Goal: Task Accomplishment & Management: Use online tool/utility

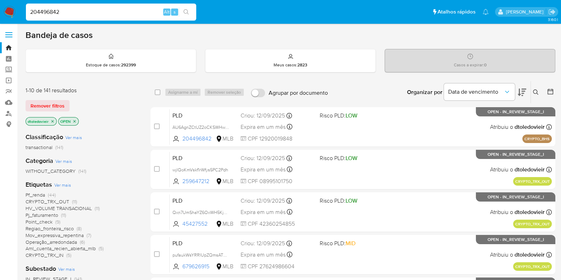
type input "204496842"
click at [188, 11] on icon "search-icon" at bounding box center [187, 12] width 6 height 6
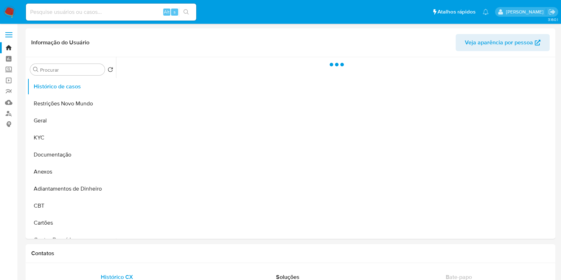
select select "10"
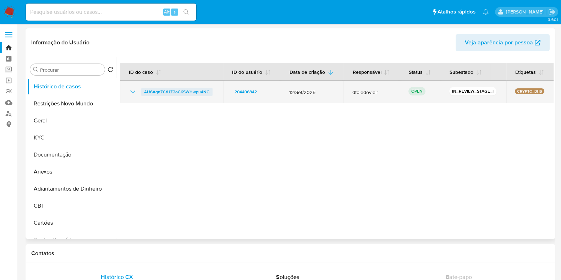
click at [176, 92] on span "AU6AgnZCtUZ2oCKSWHwpu4NG" at bounding box center [177, 92] width 66 height 9
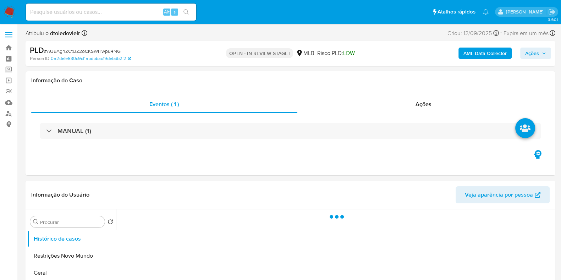
select select "10"
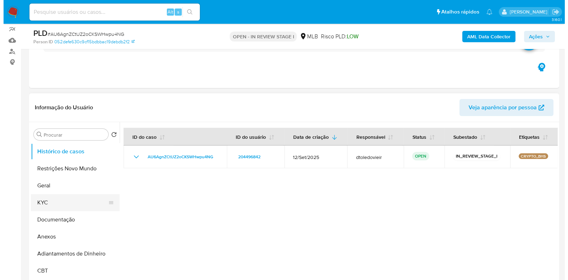
scroll to position [133, 0]
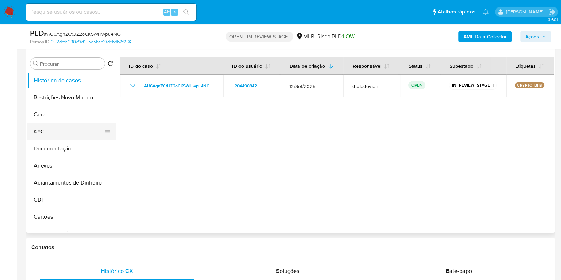
click at [51, 130] on button "KYC" at bounding box center [68, 131] width 83 height 17
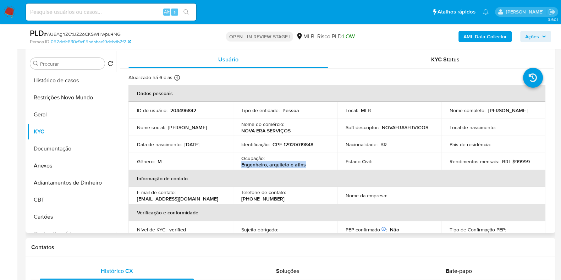
drag, startPoint x: 312, startPoint y: 166, endPoint x: 239, endPoint y: 167, distance: 73.8
click at [239, 167] on td "Ocupação : Engenheiro, arquiteto e afins" at bounding box center [285, 161] width 104 height 17
copy p "Engenheiro, arquiteto e afins"
click at [67, 149] on button "Documentação" at bounding box center [68, 148] width 83 height 17
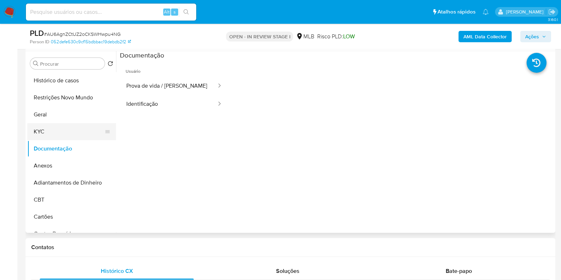
click at [63, 129] on button "KYC" at bounding box center [68, 131] width 83 height 17
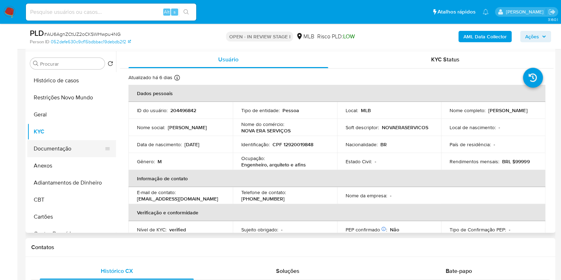
click at [67, 150] on button "Documentação" at bounding box center [68, 148] width 83 height 17
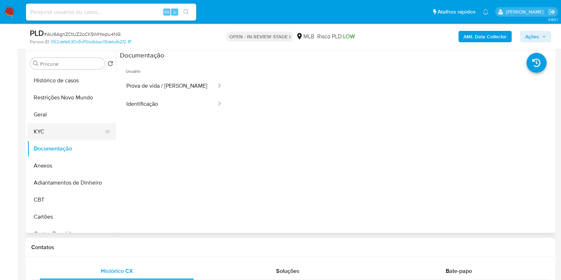
click at [66, 128] on button "KYC" at bounding box center [68, 131] width 83 height 17
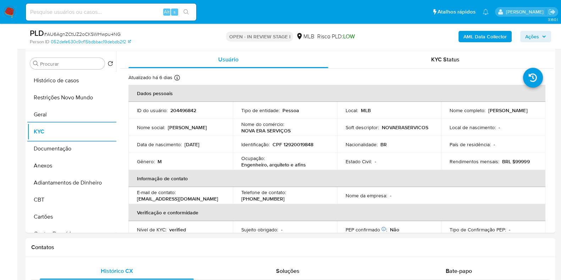
click at [474, 37] on b "AML Data Collector" at bounding box center [485, 36] width 43 height 11
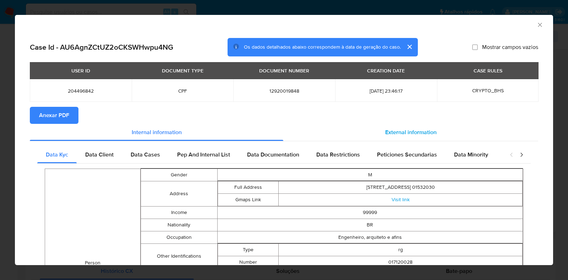
click at [389, 126] on div "External information" at bounding box center [410, 132] width 255 height 17
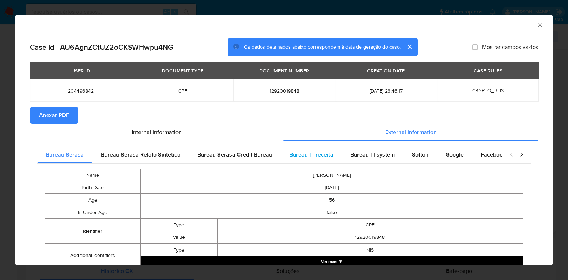
click at [321, 157] on span "Bureau Threceita" at bounding box center [311, 155] width 44 height 8
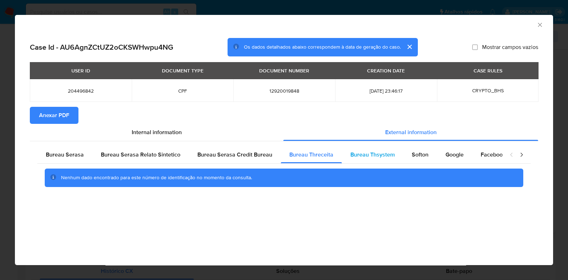
click at [364, 159] on span "Bureau Thsystem" at bounding box center [372, 155] width 44 height 8
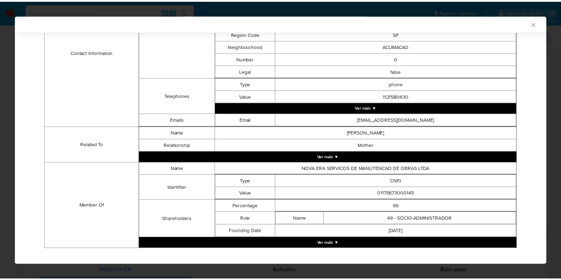
scroll to position [314, 0]
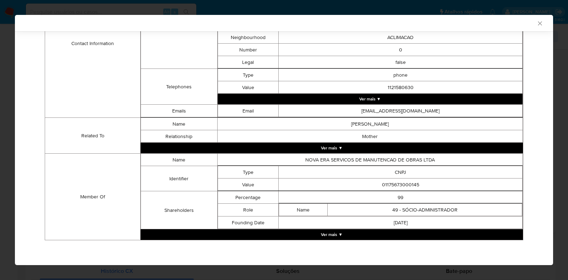
click at [398, 179] on td "01175673000145" at bounding box center [401, 185] width 244 height 12
click at [395, 183] on td "01175673000145" at bounding box center [401, 185] width 244 height 12
copy td "01175673000145"
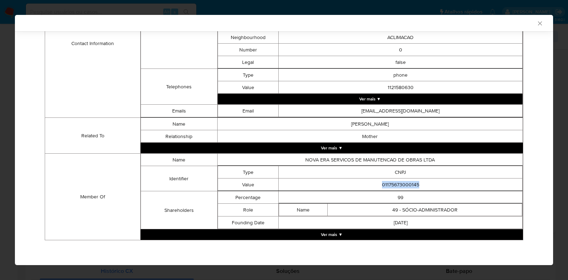
click at [0, 148] on div "AML Data Collector Case Id - AU6AgnZCtUZ2oCKSWHwpu4NG Os dados detalhados abaix…" at bounding box center [284, 140] width 568 height 280
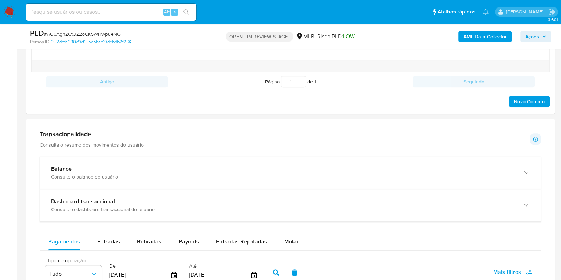
scroll to position [444, 0]
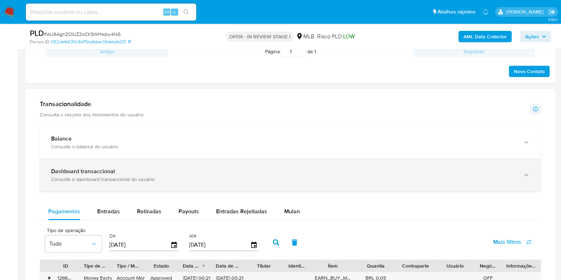
click at [130, 172] on div "Dashboard transaccional" at bounding box center [283, 171] width 465 height 7
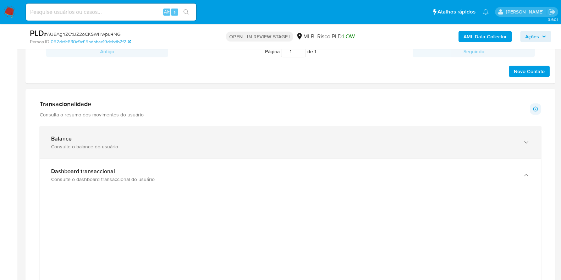
click at [140, 141] on div "Balance" at bounding box center [283, 138] width 465 height 7
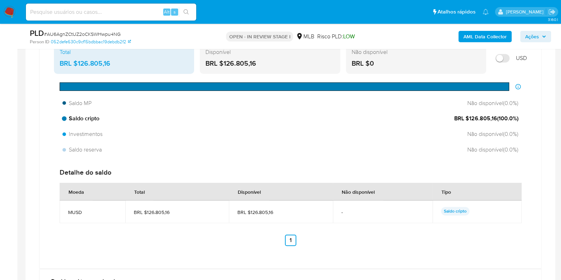
scroll to position [577, 0]
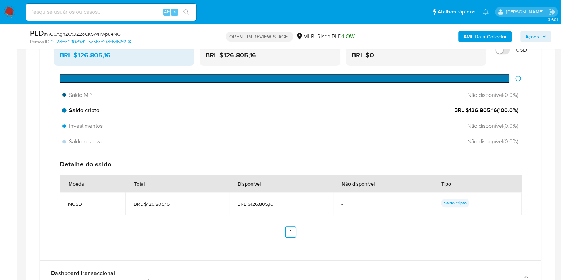
click at [472, 108] on span "BRL $126.805,16 ( 100.0 %)" at bounding box center [486, 111] width 64 height 8
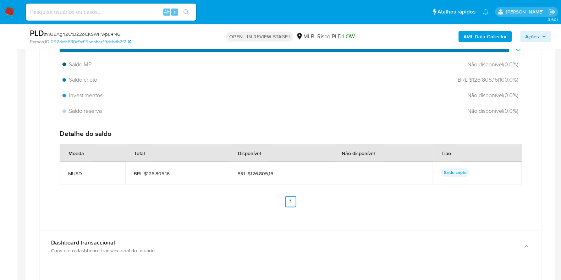
scroll to position [621, 0]
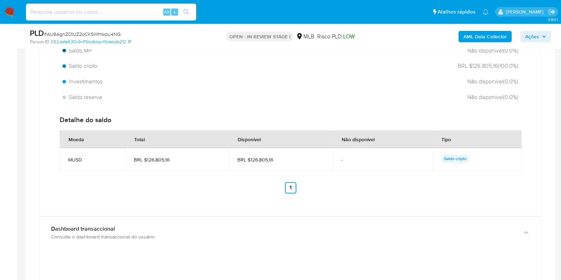
drag, startPoint x: 285, startPoint y: 156, endPoint x: 249, endPoint y: 158, distance: 36.6
click at [249, 158] on span "BRL $126.805,16" at bounding box center [281, 160] width 87 height 6
click at [409, 195] on div "Detalhe do saldo Moeda Total Disponível Não disponível Tipo MUSD BRL $126.805,1…" at bounding box center [290, 154] width 473 height 89
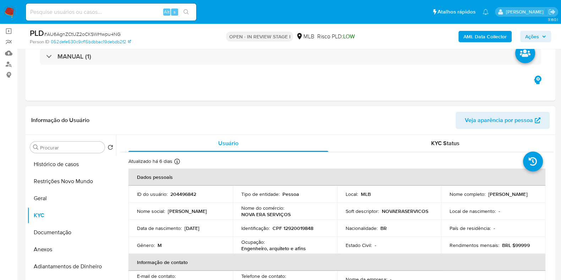
scroll to position [88, 0]
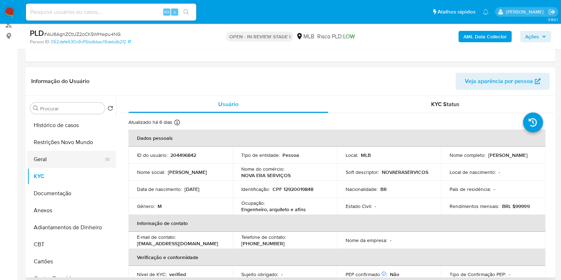
click at [51, 165] on button "Geral" at bounding box center [68, 159] width 83 height 17
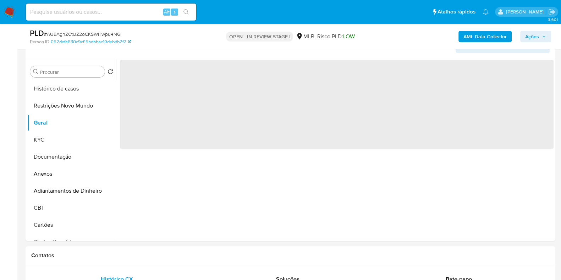
scroll to position [133, 0]
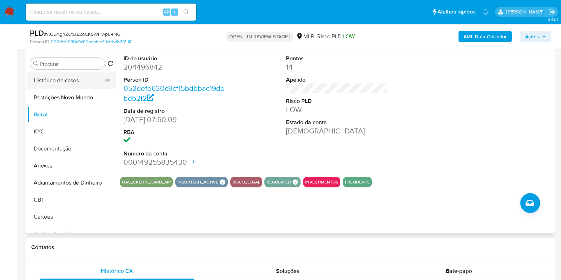
click at [83, 80] on button "Histórico de casos" at bounding box center [68, 80] width 83 height 17
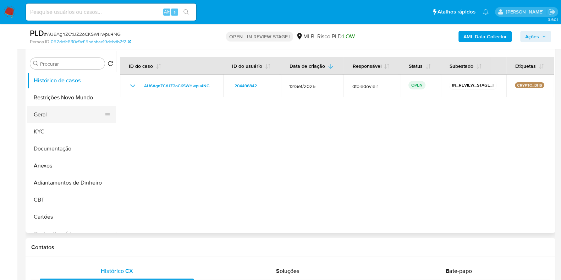
click at [59, 117] on button "Geral" at bounding box center [68, 114] width 83 height 17
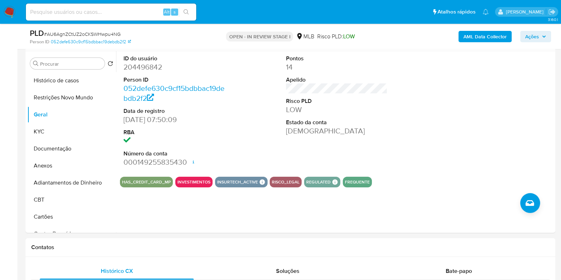
click at [545, 40] on span "Ações" at bounding box center [535, 37] width 21 height 10
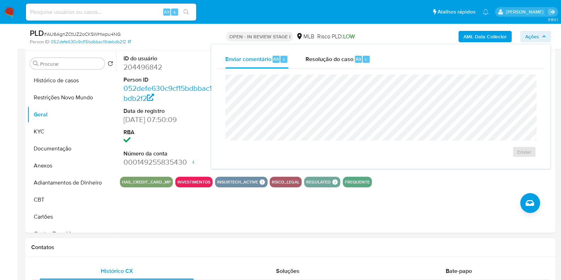
click at [344, 69] on div "Enviar" at bounding box center [381, 116] width 328 height 94
click at [341, 59] on span "Resolução do caso" at bounding box center [330, 59] width 48 height 8
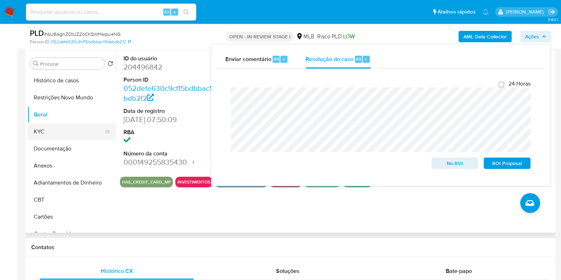
click at [73, 130] on button "KYC" at bounding box center [68, 131] width 83 height 17
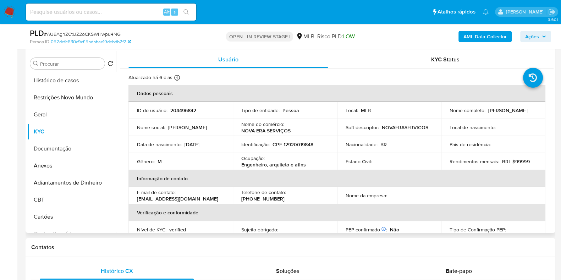
drag, startPoint x: 529, startPoint y: 110, endPoint x: 495, endPoint y: 111, distance: 34.4
click at [495, 111] on div "Nome completo : Marcelo Eiji Nagae" at bounding box center [493, 110] width 87 height 6
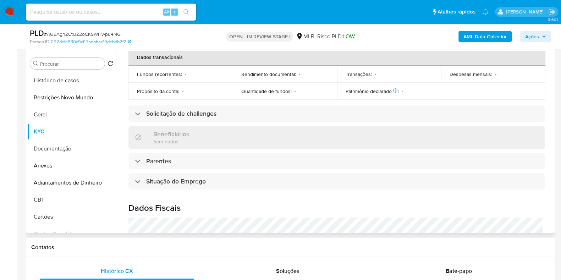
scroll to position [0, 0]
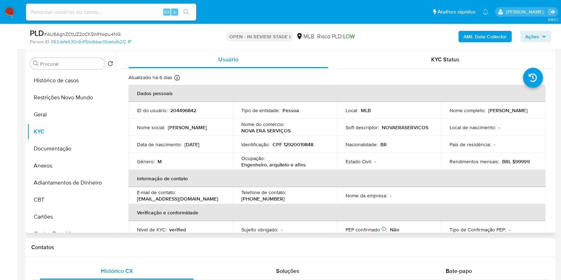
click at [299, 148] on td "Identificação : CPF 12920019848" at bounding box center [285, 144] width 104 height 17
click at [300, 143] on p "CPF 12920019848" at bounding box center [293, 144] width 41 height 6
copy p "12920019848"
click at [67, 97] on button "Restrições Novo Mundo" at bounding box center [68, 97] width 83 height 17
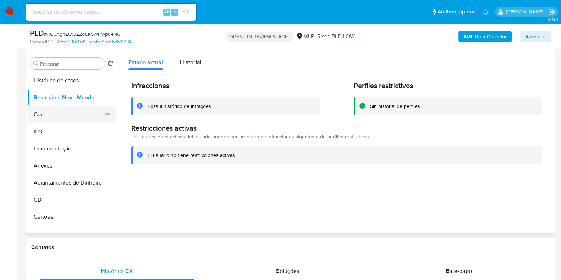
click at [55, 111] on button "Geral" at bounding box center [68, 114] width 83 height 17
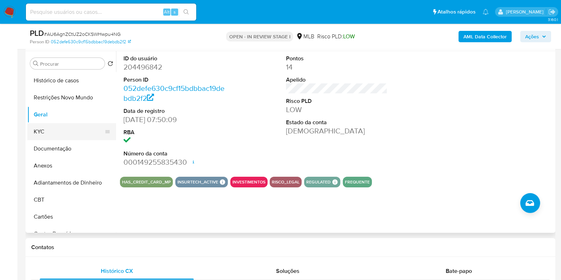
click at [39, 130] on button "KYC" at bounding box center [68, 131] width 83 height 17
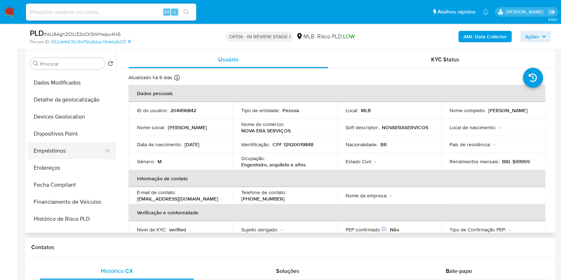
scroll to position [177, 0]
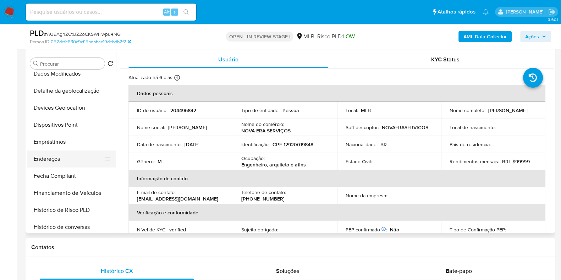
click at [56, 159] on button "Endereços" at bounding box center [68, 159] width 83 height 17
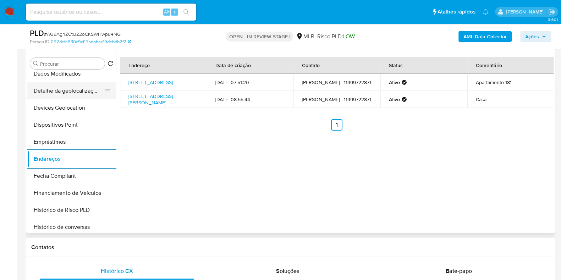
click at [72, 91] on button "Detalhe da geolocalização" at bounding box center [68, 90] width 83 height 17
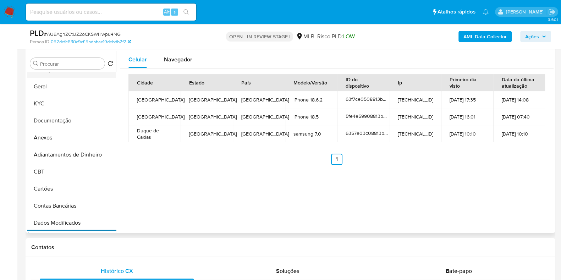
scroll to position [0, 0]
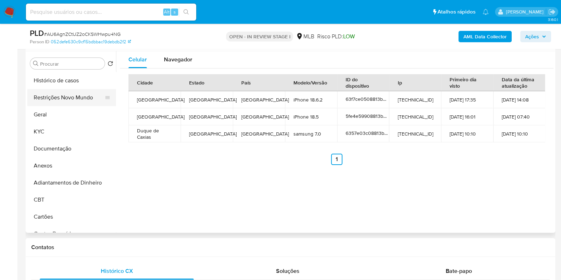
click at [64, 93] on button "Restrições Novo Mundo" at bounding box center [68, 97] width 83 height 17
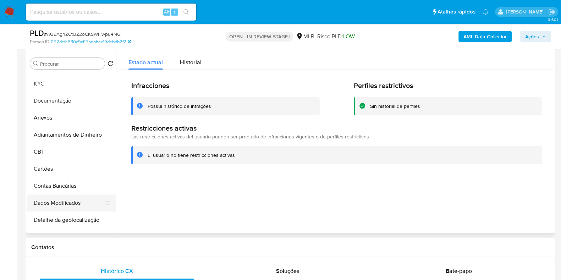
scroll to position [133, 0]
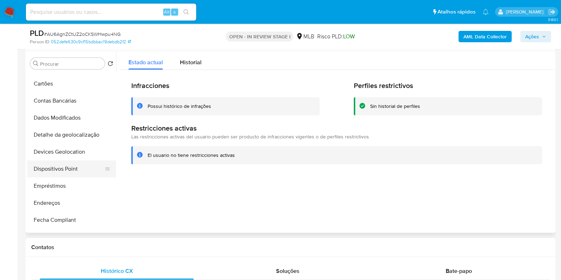
click at [62, 170] on button "Dispositivos Point" at bounding box center [68, 168] width 83 height 17
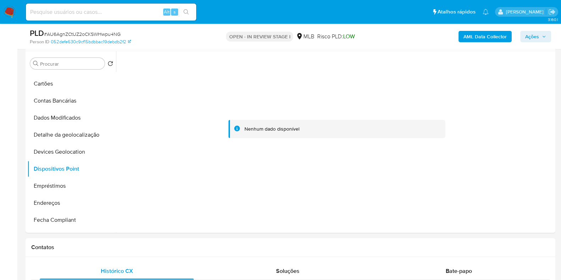
click at [465, 31] on b "AML Data Collector" at bounding box center [485, 36] width 43 height 11
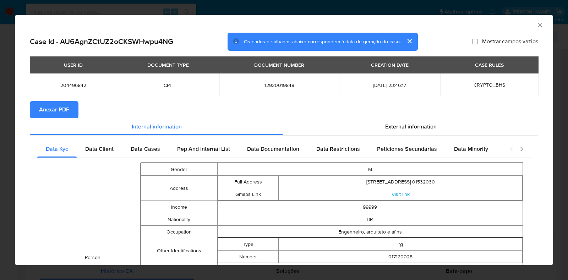
click at [70, 116] on button "Anexar PDF" at bounding box center [54, 109] width 49 height 17
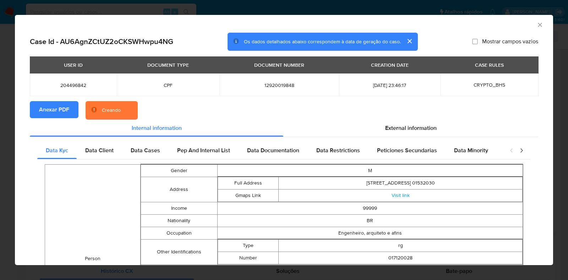
click at [0, 151] on div "AML Data Collector Case Id - AU6AgnZCtUZ2oCKSWHwpu4NG Os dados detalhados abaix…" at bounding box center [284, 140] width 568 height 280
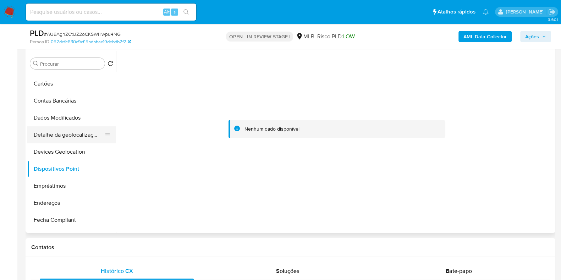
scroll to position [0, 0]
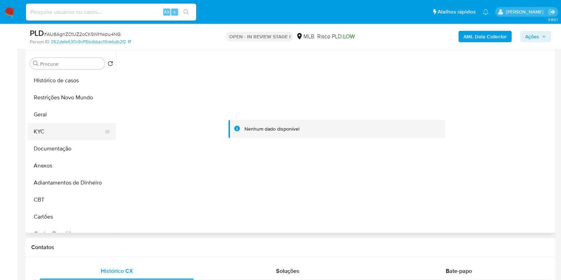
click at [66, 134] on button "KYC" at bounding box center [68, 131] width 83 height 17
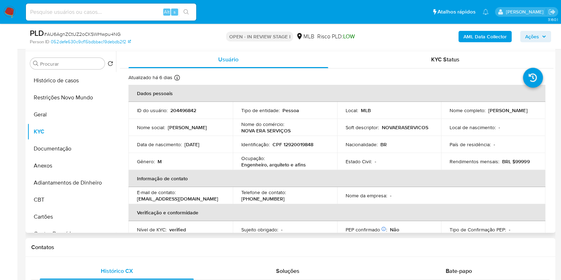
drag, startPoint x: 529, startPoint y: 111, endPoint x: 486, endPoint y: 111, distance: 42.6
click at [486, 111] on div "Nome completo : Marcelo Eiji Nagae" at bounding box center [493, 110] width 87 height 6
copy p "Marcelo Eiji Nagae"
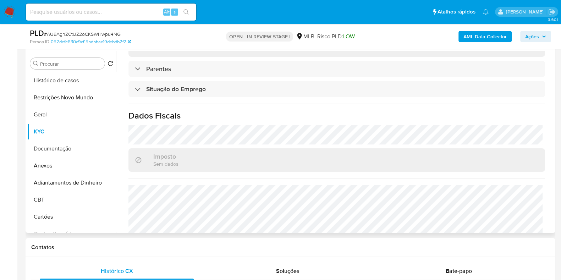
scroll to position [309, 0]
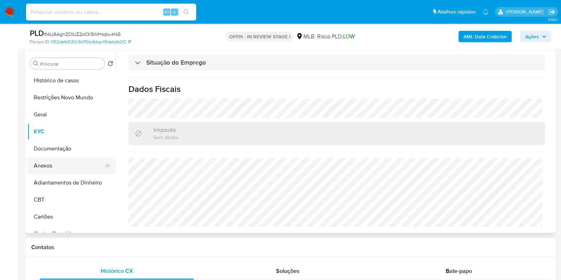
click at [42, 168] on button "Anexos" at bounding box center [68, 165] width 83 height 17
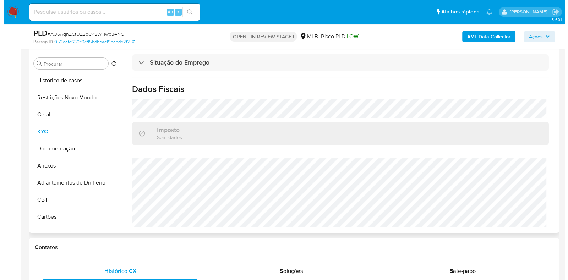
scroll to position [0, 0]
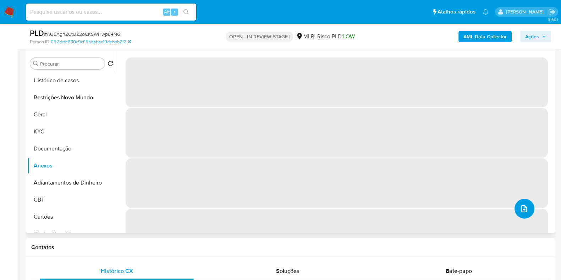
click at [520, 207] on icon "upload-file" at bounding box center [524, 208] width 9 height 9
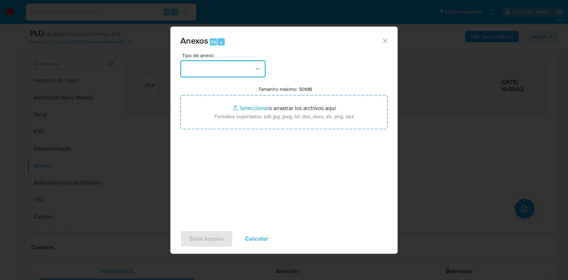
click at [239, 73] on button "button" at bounding box center [222, 68] width 85 height 17
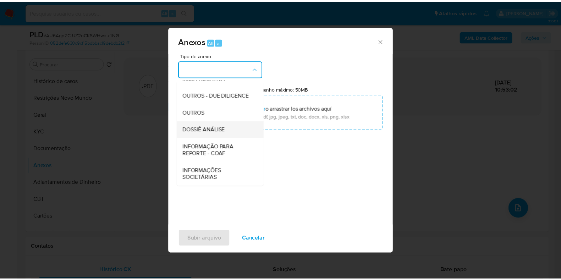
scroll to position [109, 0]
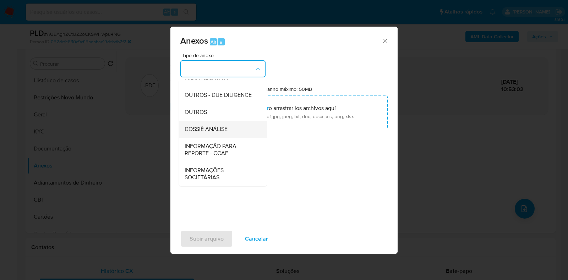
click at [208, 123] on div "DOSSIÊ ANÁLISE" at bounding box center [221, 129] width 72 height 17
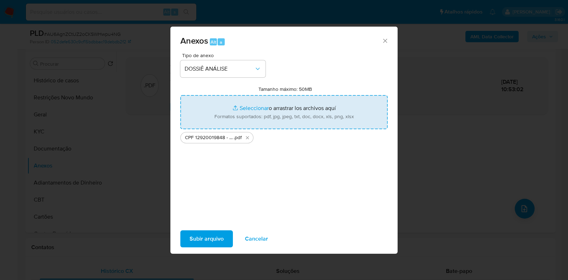
type input "C:\fakepath\Mulan 204496842_2025_09_24_08_42_42.xlsx"
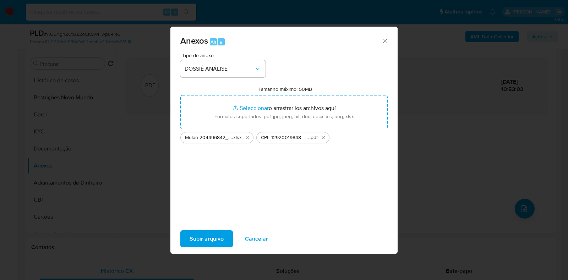
drag, startPoint x: 235, startPoint y: 124, endPoint x: 213, endPoint y: 166, distance: 47.0
drag, startPoint x: 213, startPoint y: 166, endPoint x: 290, endPoint y: 40, distance: 147.6
click at [290, 40] on span "Anexos Alt a" at bounding box center [280, 41] width 201 height 9
click at [208, 235] on span "Subir arquivo" at bounding box center [207, 239] width 34 height 16
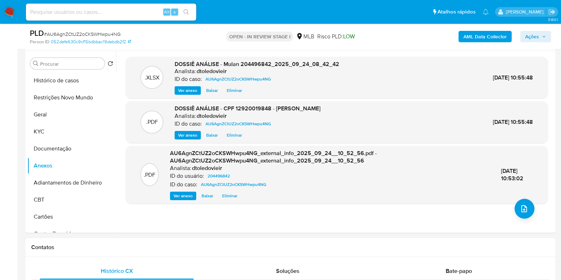
click at [535, 40] on span "Ações" at bounding box center [532, 36] width 14 height 11
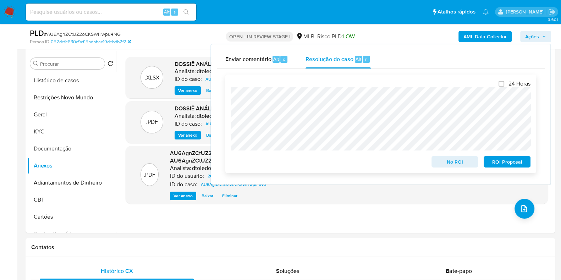
click at [447, 160] on span "No ROI" at bounding box center [455, 162] width 37 height 10
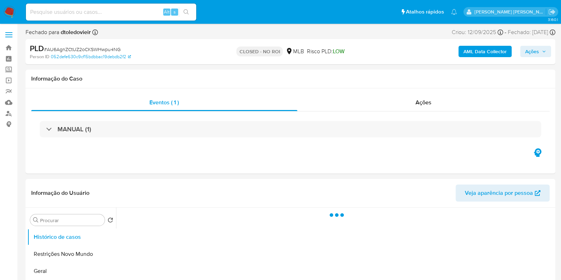
select select "10"
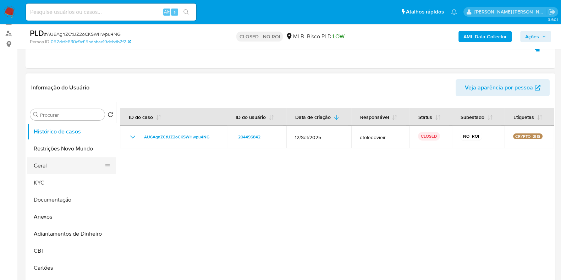
scroll to position [88, 0]
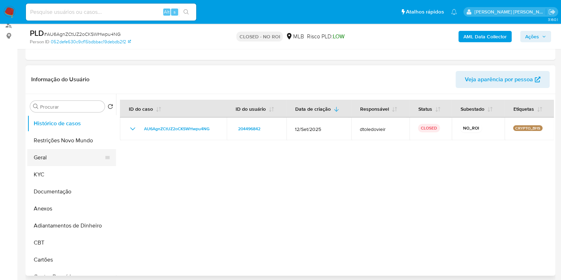
click at [70, 156] on button "Geral" at bounding box center [68, 157] width 83 height 17
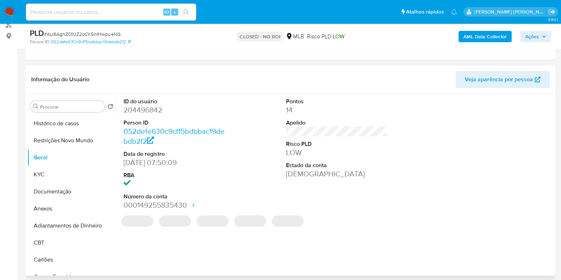
click at [144, 109] on dd "204496842" at bounding box center [175, 110] width 102 height 10
click at [143, 109] on dd "204496842" at bounding box center [175, 110] width 102 height 10
copy dd "204496842"
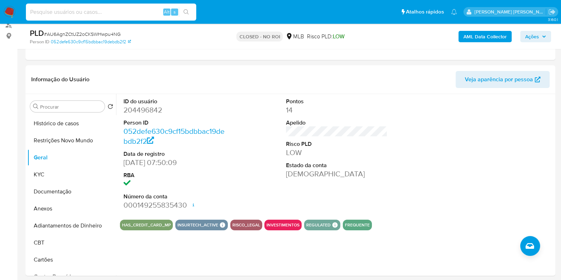
click at [84, 11] on input at bounding box center [111, 11] width 170 height 9
paste input "594356277"
type input "594356277"
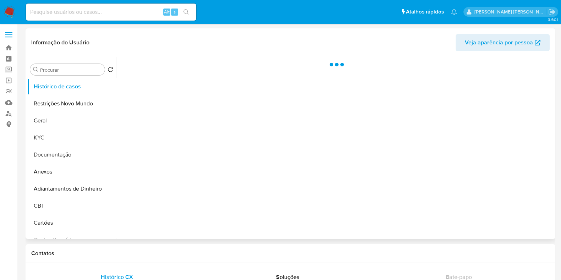
select select "10"
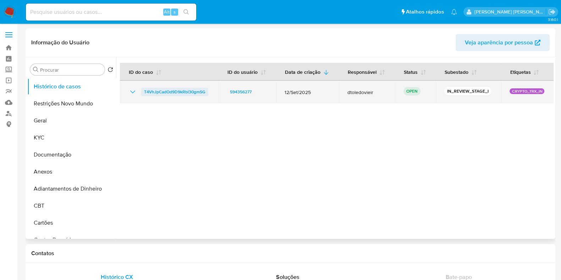
click at [196, 93] on span "T4VhJpCadOd9D9kRbl30gmSG" at bounding box center [174, 92] width 61 height 9
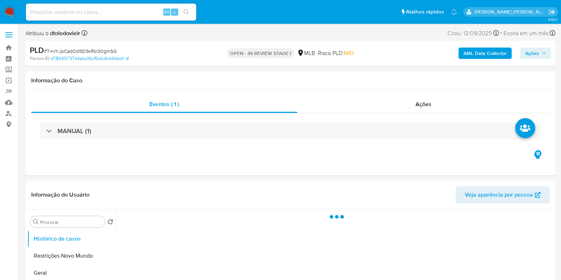
select select "10"
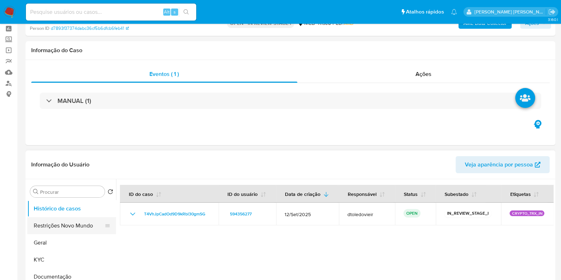
scroll to position [44, 0]
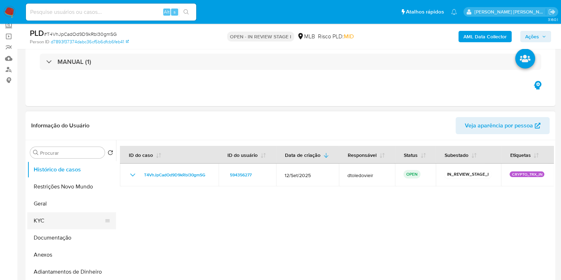
click at [53, 214] on button "KYC" at bounding box center [68, 220] width 83 height 17
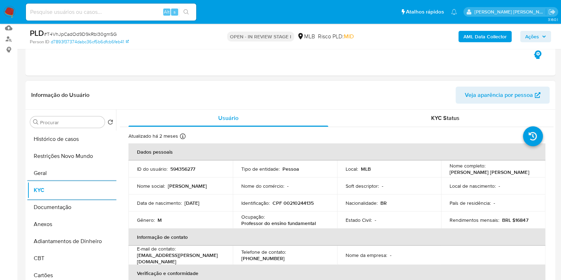
scroll to position [88, 0]
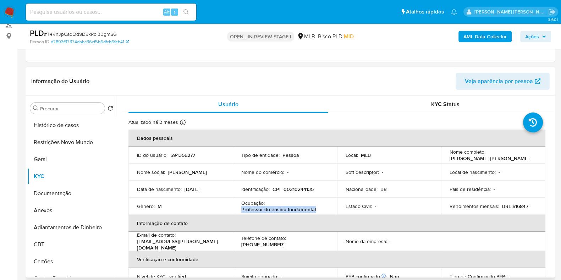
drag, startPoint x: 320, startPoint y: 211, endPoint x: 238, endPoint y: 211, distance: 82.7
click at [238, 211] on td "Ocupação : Professor do ensino fundamental" at bounding box center [285, 206] width 104 height 17
copy p "Professor do ensino fundamental"
click at [62, 200] on button "Documentação" at bounding box center [68, 193] width 83 height 17
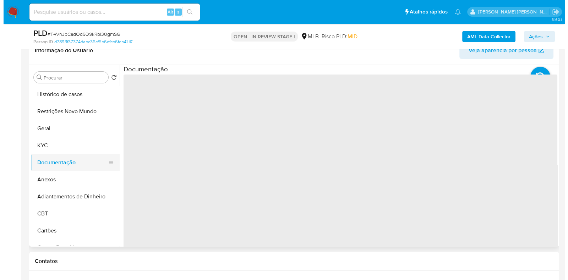
scroll to position [133, 0]
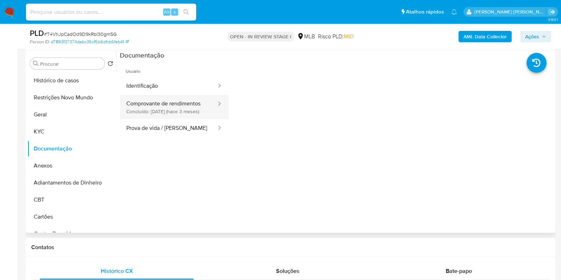
click at [186, 116] on button "Comprovante de rendimentos Concluído: 13/06/2025 (hace 3 meses)" at bounding box center [168, 107] width 97 height 24
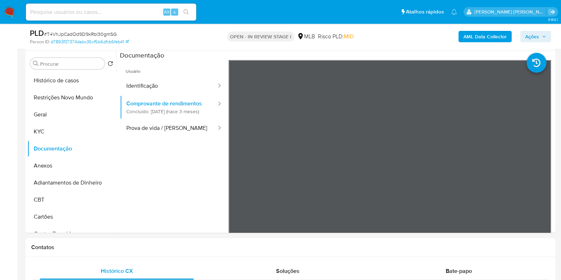
click at [485, 35] on b "AML Data Collector" at bounding box center [485, 36] width 43 height 11
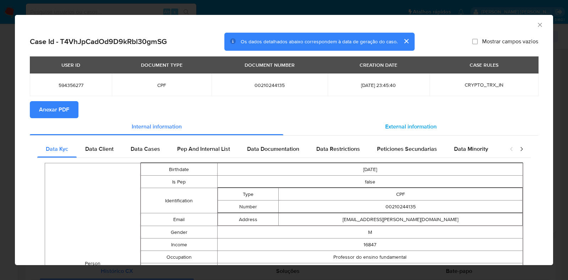
click at [393, 123] on span "External information" at bounding box center [410, 126] width 51 height 8
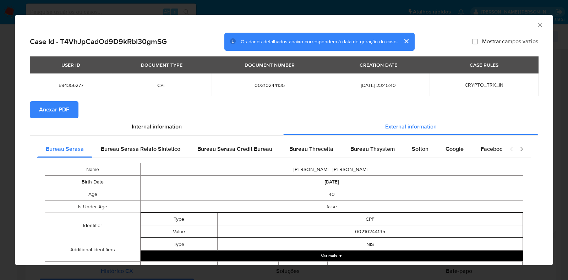
drag, startPoint x: 356, startPoint y: 144, endPoint x: 378, endPoint y: 164, distance: 29.9
click at [355, 145] on span "Bureau Thsystem" at bounding box center [372, 149] width 44 height 8
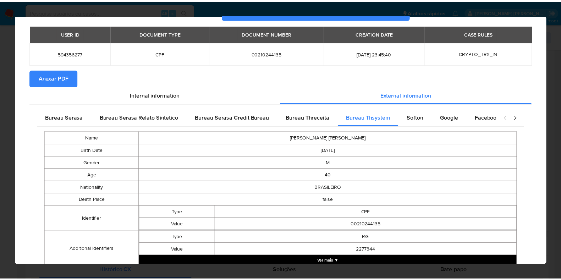
scroll to position [0, 0]
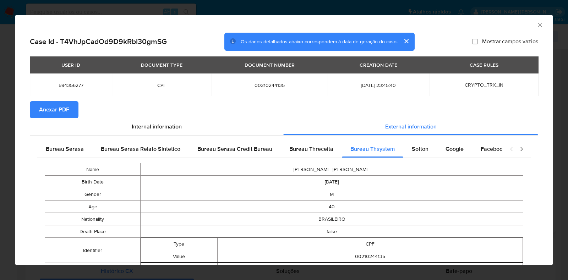
click at [264, 88] on span "00210244135" at bounding box center [269, 85] width 99 height 6
copy span "00210244135"
click at [0, 168] on div "AML Data Collector Case Id - T4VhJpCadOd9D9kRbl30gmSG Os dados detalhados abaix…" at bounding box center [284, 140] width 568 height 280
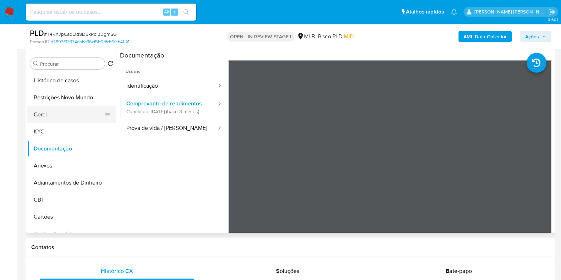
click at [53, 114] on button "Geral" at bounding box center [68, 114] width 83 height 17
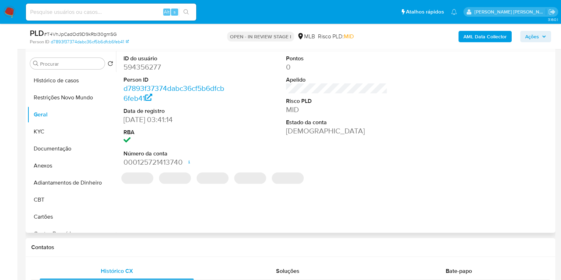
click at [141, 69] on dd "594356277" at bounding box center [175, 67] width 102 height 10
copy dd "594356277"
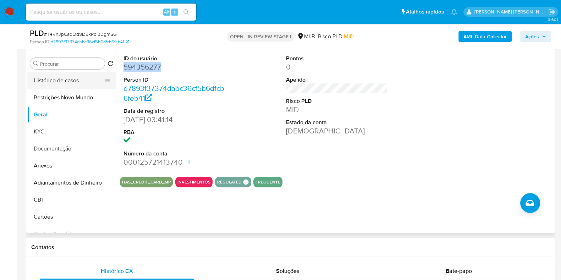
click at [64, 84] on button "Histórico de casos" at bounding box center [68, 80] width 83 height 17
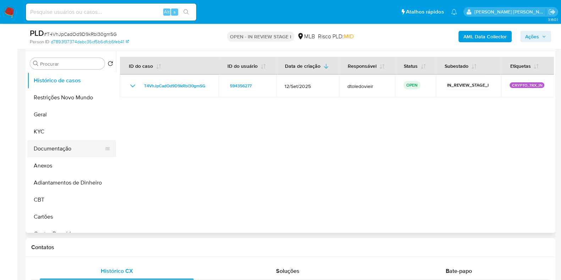
click at [56, 144] on button "Documentação" at bounding box center [68, 148] width 83 height 17
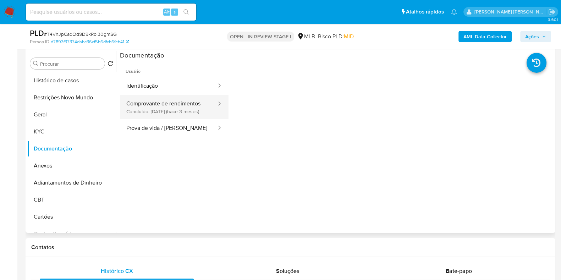
click at [175, 104] on button "Comprovante de rendimentos Concluído: 13/06/2025 (hace 3 meses)" at bounding box center [168, 107] width 97 height 24
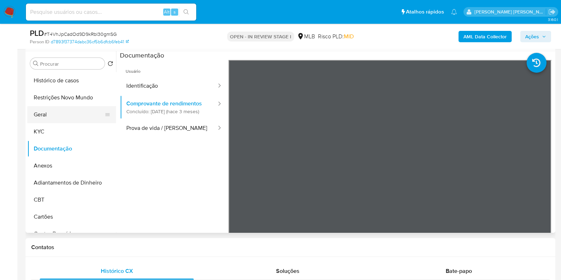
click at [66, 110] on button "Geral" at bounding box center [68, 114] width 83 height 17
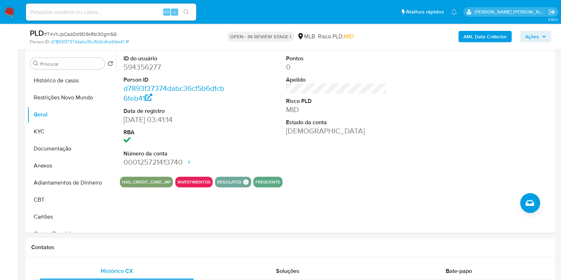
click at [534, 36] on span "Ações" at bounding box center [532, 36] width 14 height 11
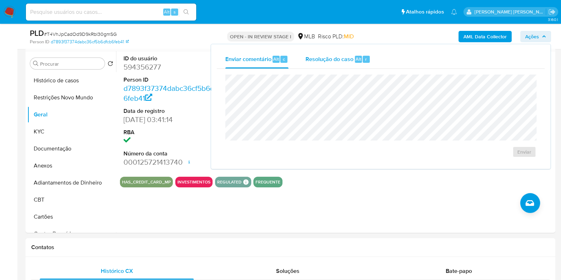
click at [343, 65] on div "Resolução do caso Alt r" at bounding box center [338, 59] width 65 height 18
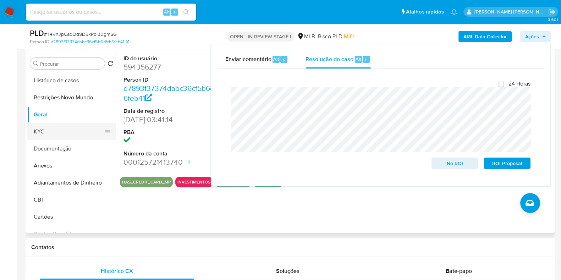
click at [58, 134] on button "KYC" at bounding box center [68, 131] width 83 height 17
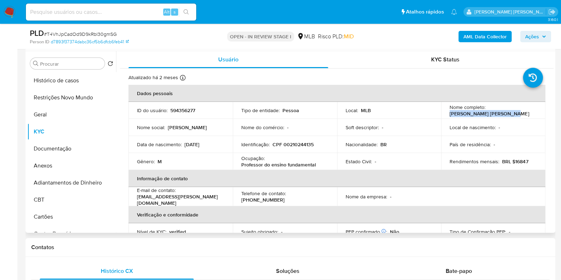
drag, startPoint x: 507, startPoint y: 112, endPoint x: 445, endPoint y: 114, distance: 61.8
click at [445, 114] on td "Nome completo : Leonardo da Silva Garcia" at bounding box center [493, 110] width 104 height 17
copy p "Leonardo da Silva Garcia"
click at [301, 147] on p "CPF 00210244135" at bounding box center [293, 144] width 41 height 6
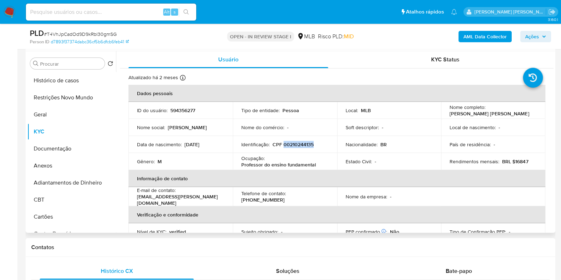
copy p "00210244135"
click at [55, 102] on button "Restrições Novo Mundo" at bounding box center [68, 97] width 83 height 17
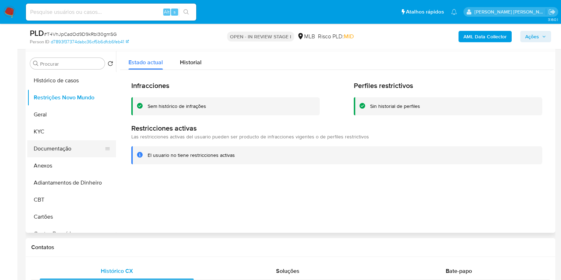
click at [60, 151] on button "Documentação" at bounding box center [68, 148] width 83 height 17
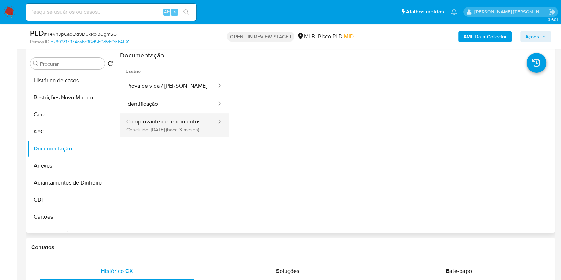
click at [153, 120] on button "Comprovante de rendimentos Concluído: 13/06/2025 (hace 3 meses)" at bounding box center [168, 125] width 97 height 24
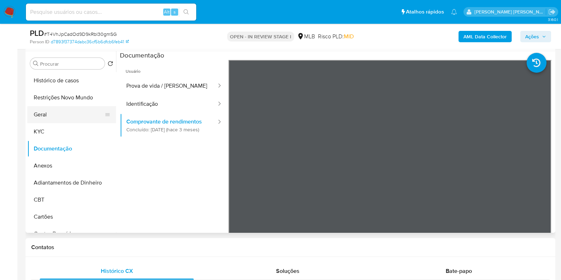
click at [46, 113] on button "Geral" at bounding box center [68, 114] width 83 height 17
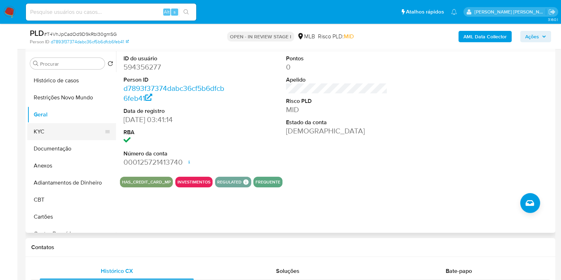
drag, startPoint x: 51, startPoint y: 127, endPoint x: 89, endPoint y: 131, distance: 38.5
click at [51, 128] on button "KYC" at bounding box center [68, 131] width 83 height 17
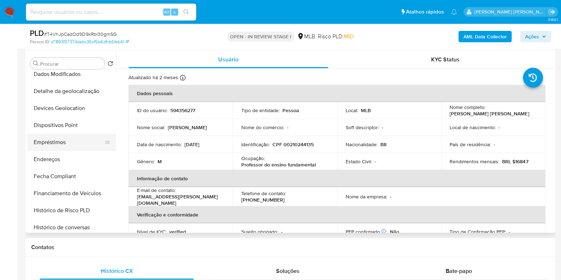
scroll to position [177, 0]
click at [60, 159] on button "Endereços" at bounding box center [68, 159] width 83 height 17
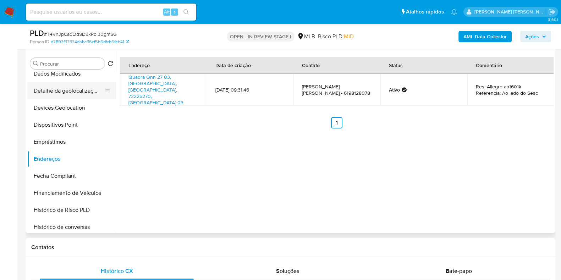
click at [75, 94] on button "Detalhe da geolocalização" at bounding box center [68, 90] width 83 height 17
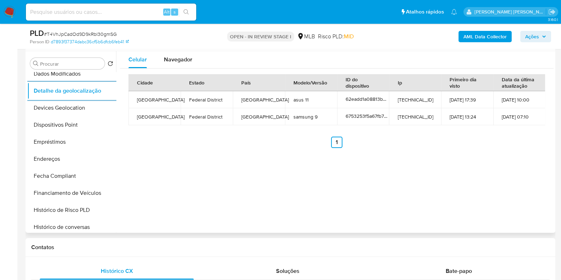
scroll to position [0, 0]
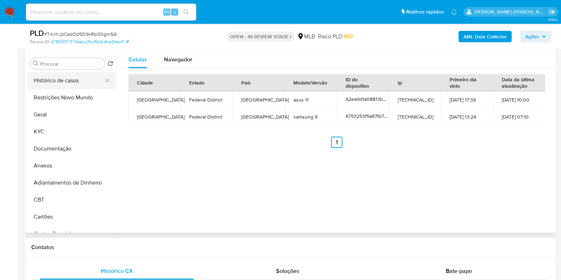
click at [78, 87] on button "Histórico de casos" at bounding box center [68, 80] width 83 height 17
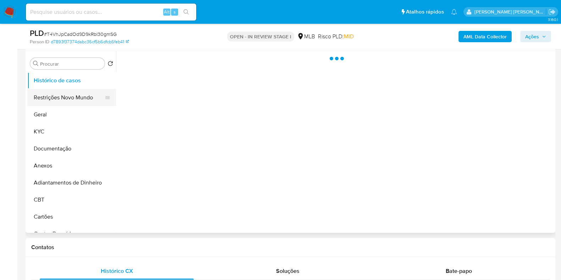
click at [70, 94] on button "Restrições Novo Mundo" at bounding box center [68, 97] width 83 height 17
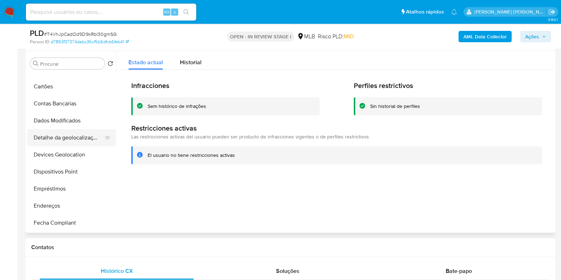
scroll to position [133, 0]
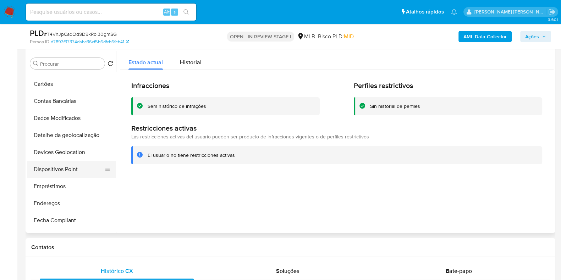
click at [61, 167] on button "Dispositivos Point" at bounding box center [68, 169] width 83 height 17
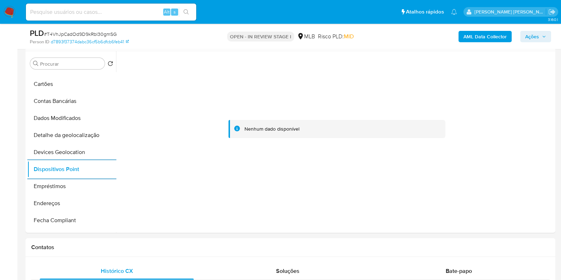
click at [495, 34] on b "AML Data Collector" at bounding box center [485, 36] width 43 height 11
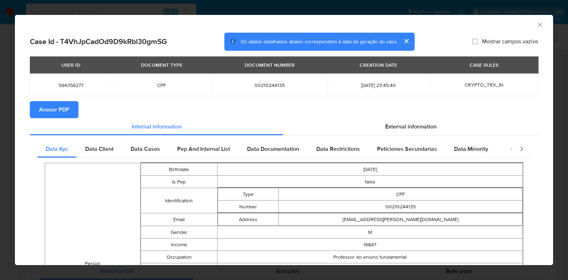
click at [72, 112] on button "Anexar PDF" at bounding box center [54, 109] width 49 height 17
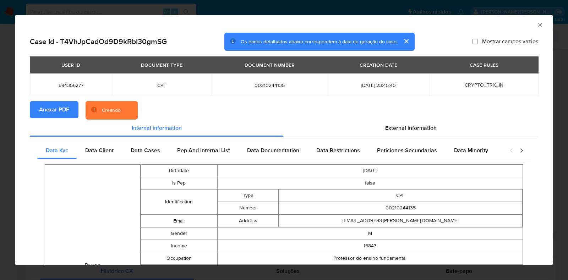
click at [0, 119] on div "AML Data Collector Case Id - T4VhJpCadOd9D9kRbl30gmSG Os dados detalhados abaix…" at bounding box center [284, 140] width 568 height 280
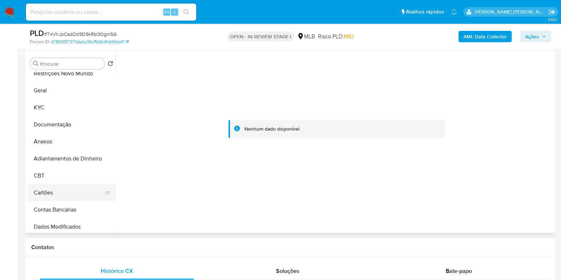
scroll to position [0, 0]
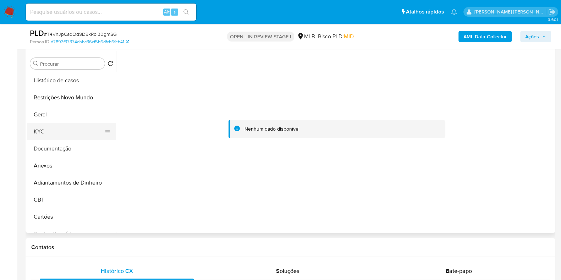
click at [61, 131] on button "KYC" at bounding box center [68, 131] width 83 height 17
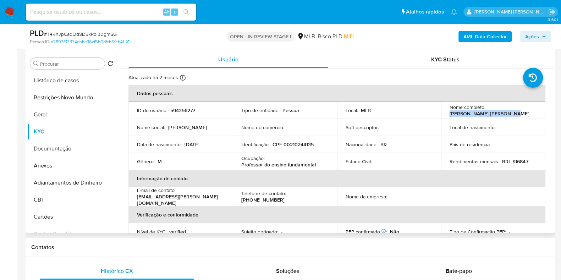
drag, startPoint x: 512, startPoint y: 114, endPoint x: 444, endPoint y: 115, distance: 67.8
click at [444, 115] on td "Nome completo : Leonardo da Silva Garcia" at bounding box center [493, 110] width 104 height 17
copy p "Leonardo da Silva Garcia"
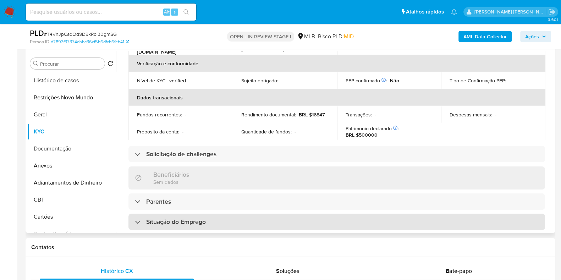
scroll to position [309, 0]
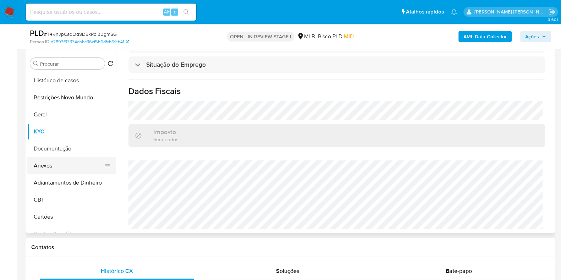
click at [58, 162] on button "Anexos" at bounding box center [68, 165] width 83 height 17
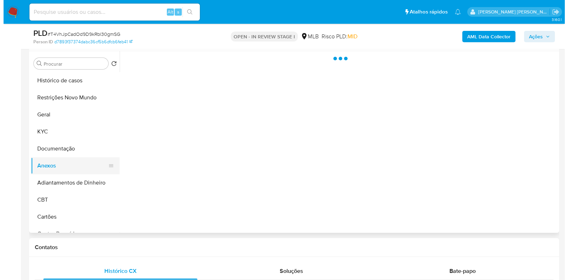
scroll to position [0, 0]
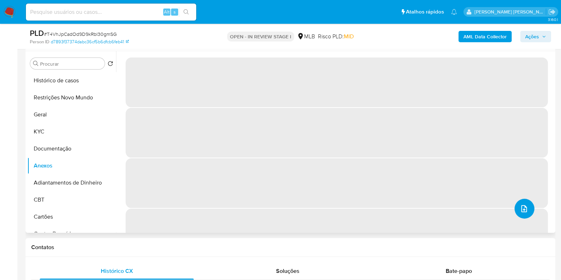
click at [524, 210] on icon "upload-file" at bounding box center [525, 208] width 6 height 7
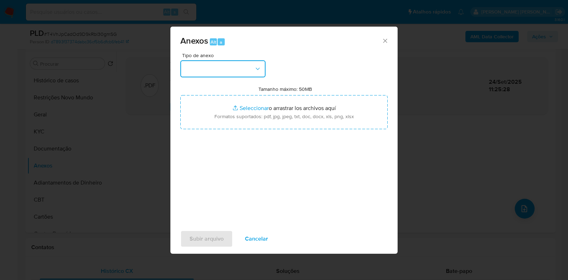
click at [253, 74] on button "button" at bounding box center [222, 68] width 85 height 17
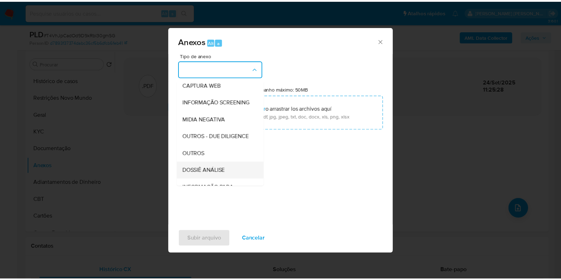
scroll to position [109, 0]
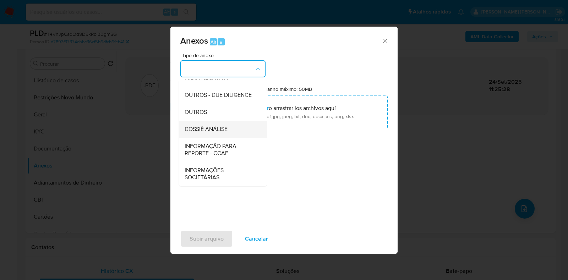
click at [223, 126] on span "DOSSIÊ ANÁLISE" at bounding box center [206, 129] width 43 height 7
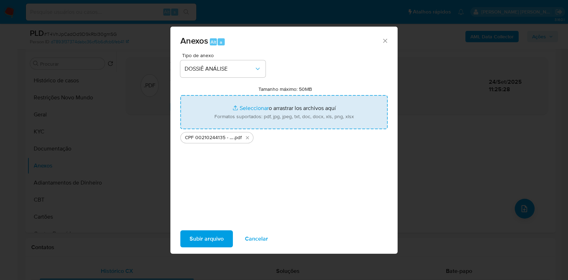
type input "C:\fakepath\Mulan 594356277_2025_09_24_08_44_39.xlsx"
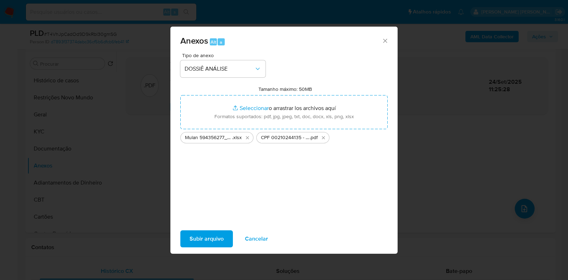
click at [223, 246] on span "Subir arquivo" at bounding box center [207, 239] width 34 height 16
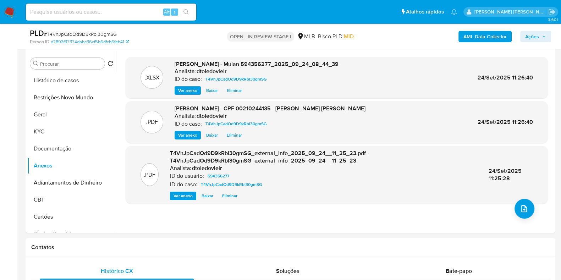
click at [543, 37] on icon "button" at bounding box center [544, 36] width 4 height 4
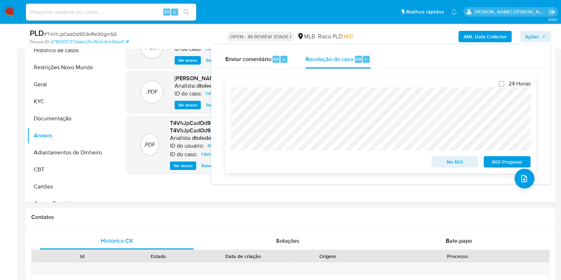
scroll to position [177, 0]
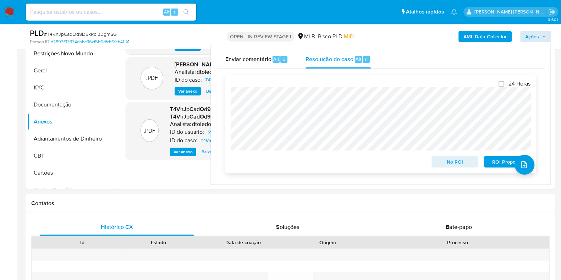
click at [442, 161] on span "No ROI" at bounding box center [455, 162] width 37 height 10
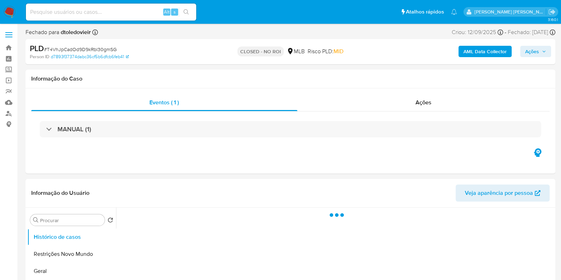
select select "10"
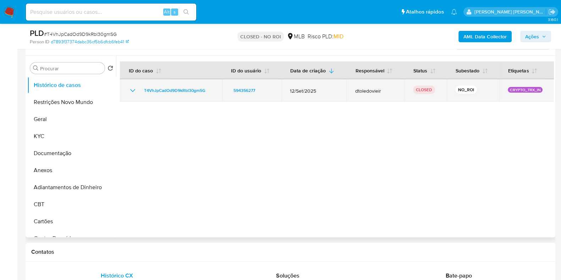
scroll to position [133, 0]
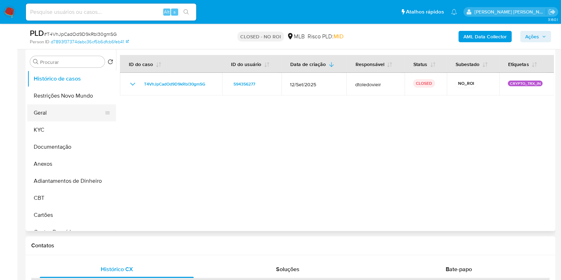
click at [75, 105] on button "Geral" at bounding box center [68, 112] width 83 height 17
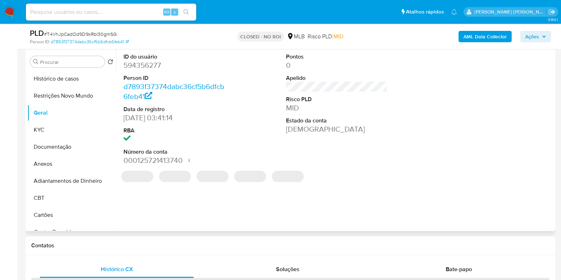
click at [142, 65] on dd "594356277" at bounding box center [175, 65] width 102 height 10
click at [143, 65] on dd "594356277" at bounding box center [175, 65] width 102 height 10
copy dd "594356277"
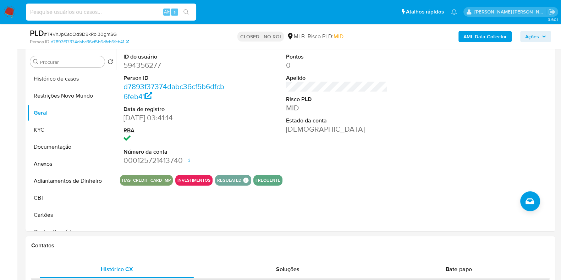
click at [95, 12] on input at bounding box center [111, 11] width 170 height 9
paste input "119534194"
type input "119534194"
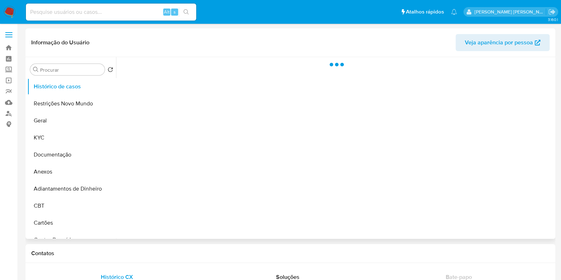
select select "10"
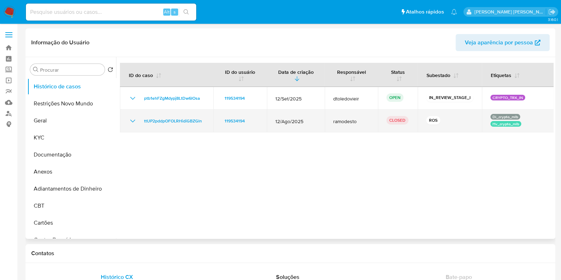
click at [131, 120] on icon "Mostrar/Ocultar" at bounding box center [133, 121] width 9 height 9
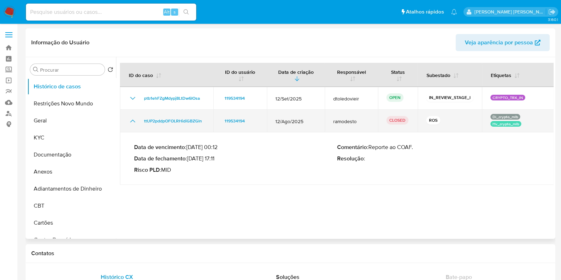
click at [131, 120] on icon "Mostrar/Ocultar" at bounding box center [133, 121] width 9 height 9
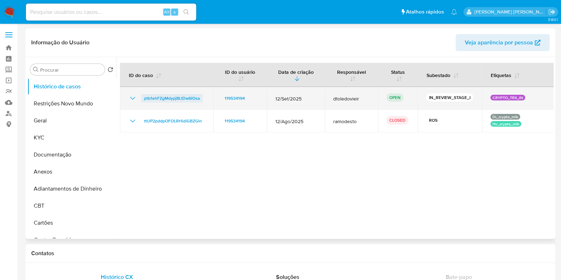
click at [169, 98] on span "ptb1ehFZgMdypj8LtDw6lOsa" at bounding box center [172, 98] width 56 height 9
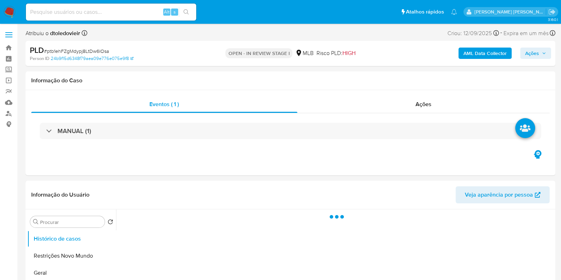
select select "10"
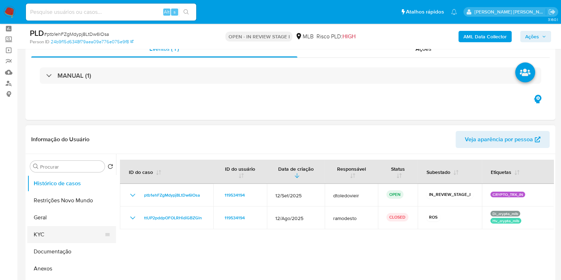
scroll to position [88, 0]
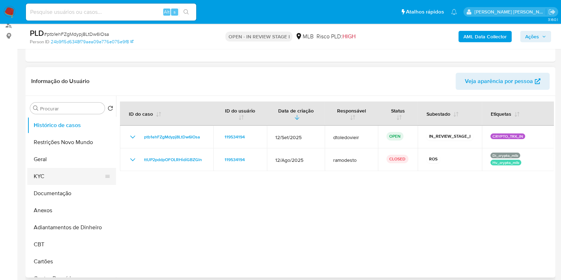
click at [58, 178] on button "KYC" at bounding box center [68, 176] width 83 height 17
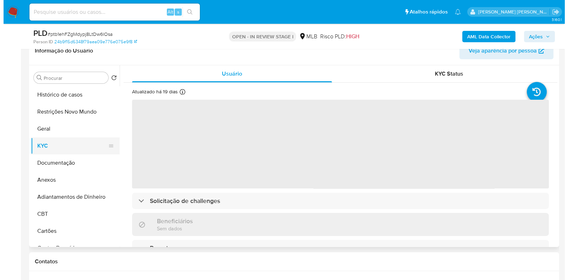
scroll to position [133, 0]
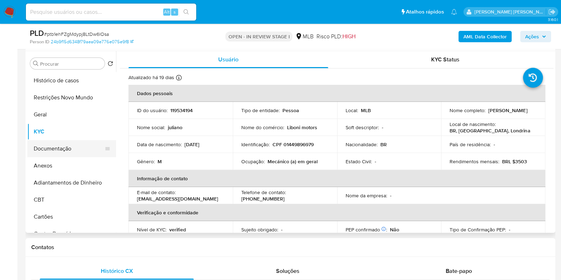
click at [76, 148] on button "Documentação" at bounding box center [68, 148] width 83 height 17
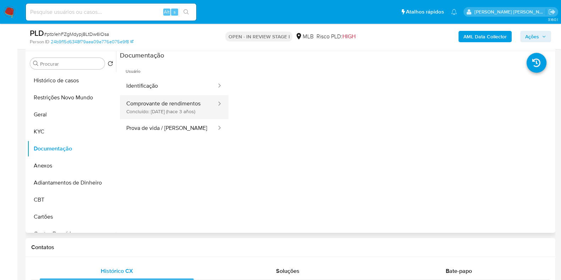
click at [162, 98] on button "Comprovante de rendimentos Concluído: [DATE] (hace 3 años)" at bounding box center [168, 107] width 97 height 24
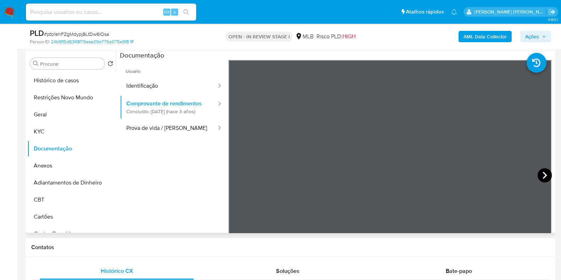
click at [540, 170] on icon at bounding box center [545, 175] width 14 height 14
click at [64, 141] on button "Documentação" at bounding box center [68, 148] width 83 height 17
click at [66, 137] on button "KYC" at bounding box center [68, 131] width 83 height 17
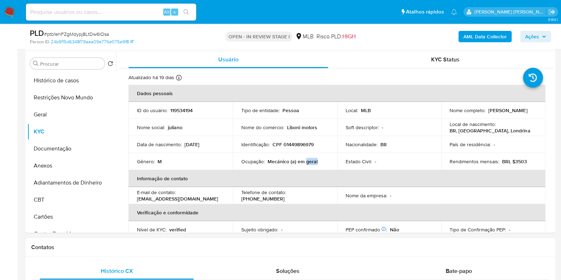
drag, startPoint x: 317, startPoint y: 160, endPoint x: 303, endPoint y: 162, distance: 14.6
click at [303, 162] on div "Ocupação : Mecánico (a) em geral" at bounding box center [284, 161] width 87 height 6
click at [273, 162] on p "Mecánico (a) em geral" at bounding box center [293, 161] width 50 height 6
copy p "Mecánico"
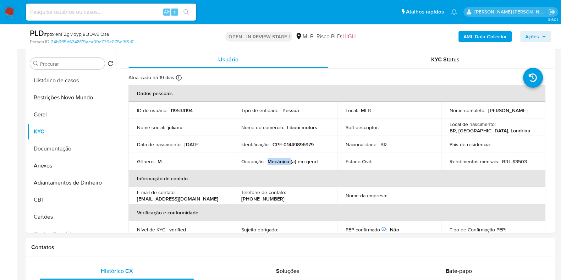
click at [476, 36] on b "AML Data Collector" at bounding box center [485, 36] width 43 height 11
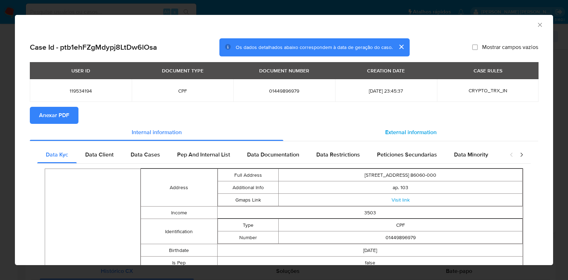
click at [418, 133] on span "External information" at bounding box center [410, 132] width 51 height 8
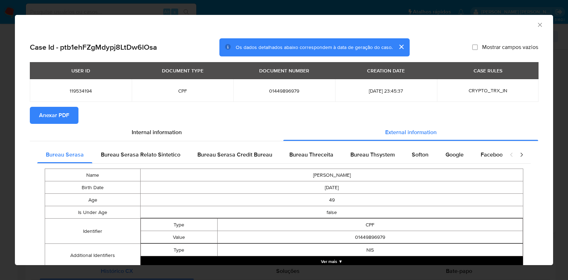
click at [367, 157] on span "Bureau Thsystem" at bounding box center [372, 155] width 44 height 8
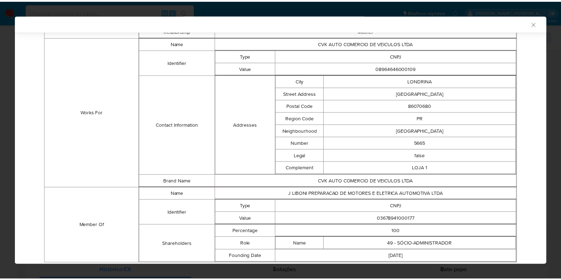
scroll to position [519, 0]
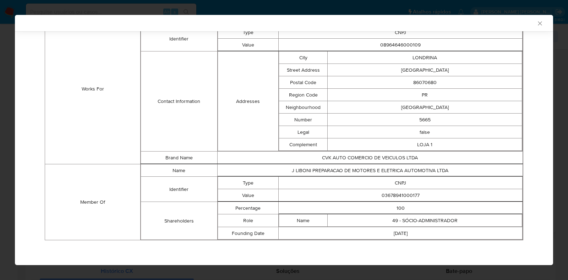
click at [397, 202] on th "closure-recommendation-modal" at bounding box center [401, 202] width 244 height 0
click at [399, 198] on td "03678941000177" at bounding box center [401, 195] width 244 height 12
copy td "03678941000177"
click at [0, 123] on div "AML Data Collector Case Id - ptb1ehFZgMdypj8LtDw6lOsa Os dados detalhados abaix…" at bounding box center [284, 140] width 568 height 280
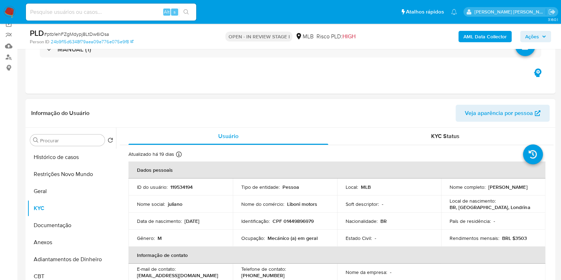
scroll to position [88, 0]
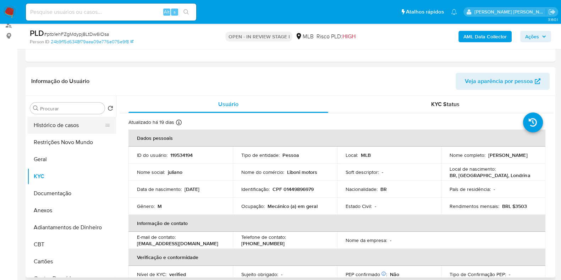
click at [78, 129] on button "Histórico de casos" at bounding box center [68, 125] width 83 height 17
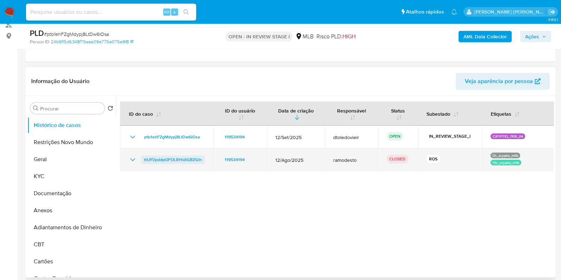
drag, startPoint x: 177, startPoint y: 160, endPoint x: 144, endPoint y: 160, distance: 32.7
click at [144, 160] on td "ttUP2pddpOFOLRHidiGBZGln" at bounding box center [166, 159] width 93 height 23
click at [132, 163] on icon "Mostrar/Ocultar" at bounding box center [133, 160] width 9 height 9
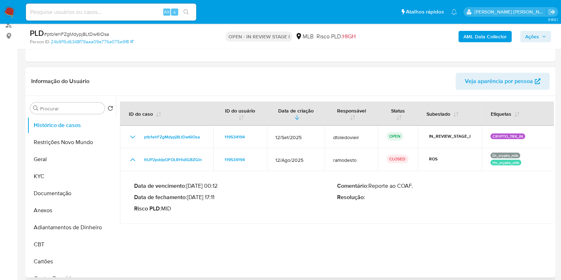
drag, startPoint x: 218, startPoint y: 198, endPoint x: 190, endPoint y: 198, distance: 28.0
click at [190, 198] on p "Data de fechamento : [DATE] 17:11" at bounding box center [235, 197] width 203 height 7
click at [527, 31] on span "Ações" at bounding box center [532, 36] width 14 height 11
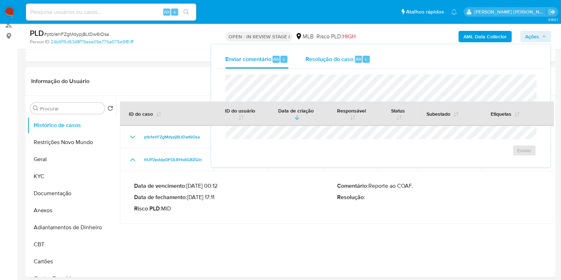
click at [337, 60] on span "Resolução do caso" at bounding box center [330, 59] width 48 height 8
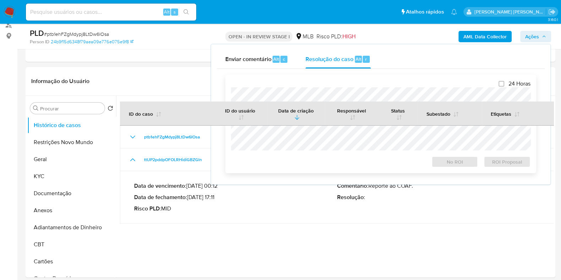
click at [320, 87] on div at bounding box center [381, 118] width 300 height 63
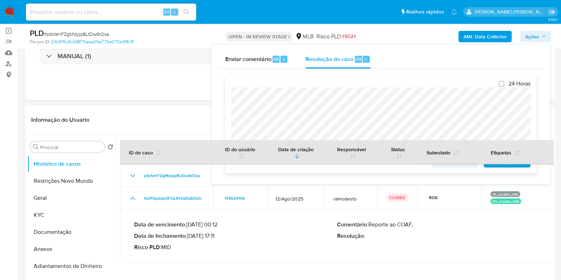
scroll to position [0, 0]
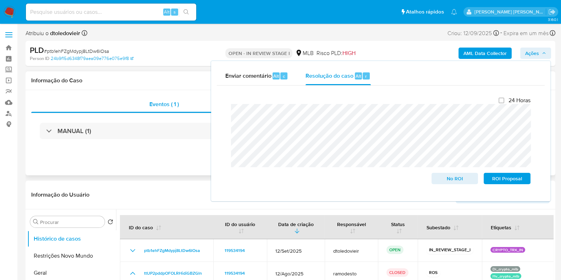
click at [167, 142] on div "MANUAL (1)" at bounding box center [290, 131] width 519 height 36
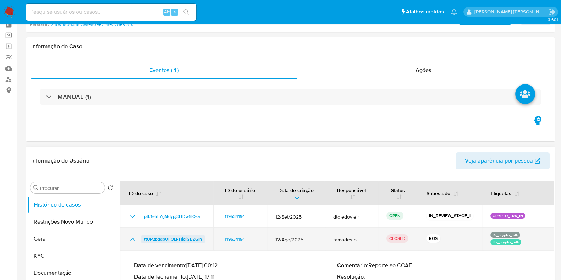
scroll to position [88, 0]
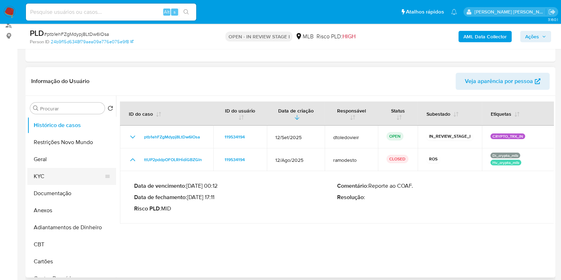
click at [73, 175] on button "KYC" at bounding box center [68, 176] width 83 height 17
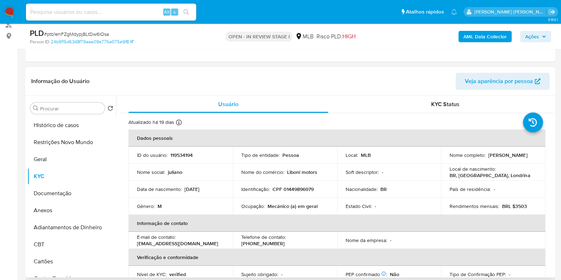
drag, startPoint x: 525, startPoint y: 157, endPoint x: 487, endPoint y: 157, distance: 38.3
click at [487, 157] on div "Nome completo : [PERSON_NAME]" at bounding box center [493, 155] width 87 height 6
copy p "[PERSON_NAME]"
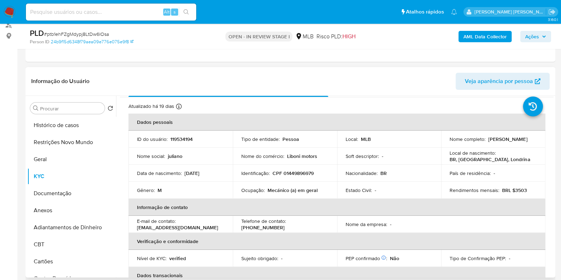
scroll to position [0, 0]
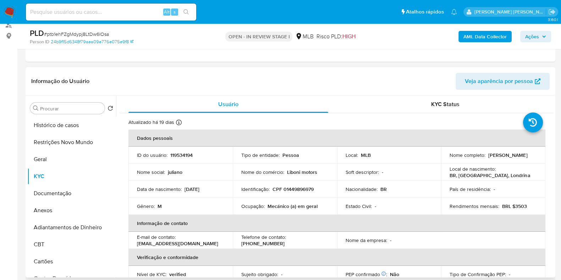
click at [300, 189] on p "CPF 01449896979" at bounding box center [293, 189] width 41 height 6
copy p "01449896979"
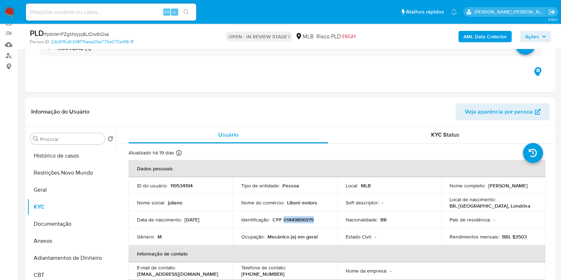
scroll to position [44, 0]
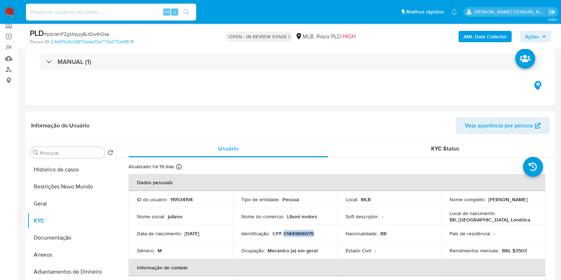
copy p "01449896979"
click at [45, 184] on button "Restrições Novo Mundo" at bounding box center [68, 186] width 83 height 17
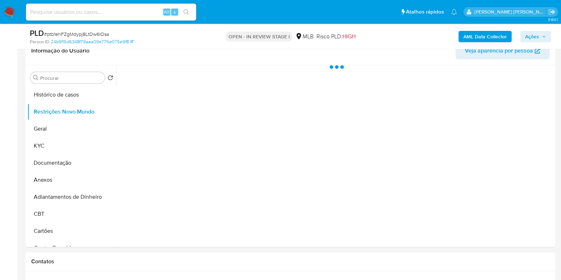
scroll to position [133, 0]
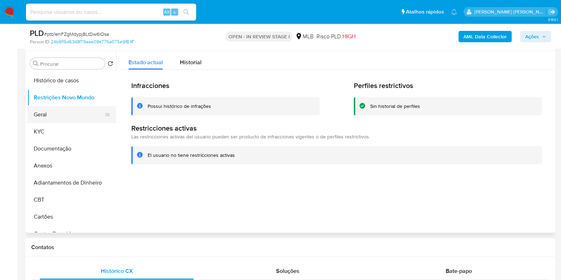
click at [39, 117] on button "Geral" at bounding box center [68, 114] width 83 height 17
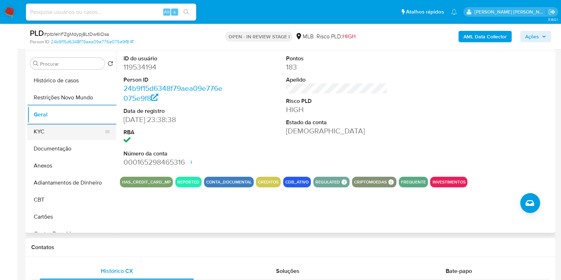
click at [51, 128] on button "KYC" at bounding box center [68, 131] width 83 height 17
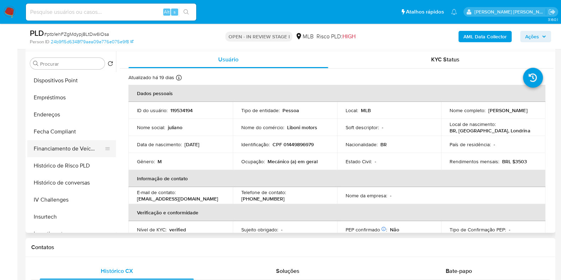
scroll to position [222, 0]
click at [71, 119] on button "Endereços" at bounding box center [68, 114] width 83 height 17
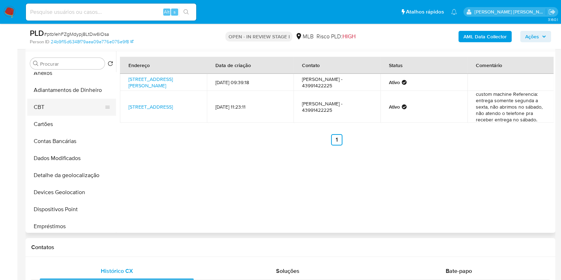
scroll to position [88, 0]
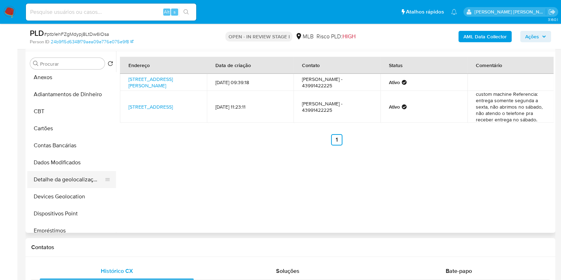
click at [75, 180] on button "Detalhe da geolocalização" at bounding box center [68, 179] width 83 height 17
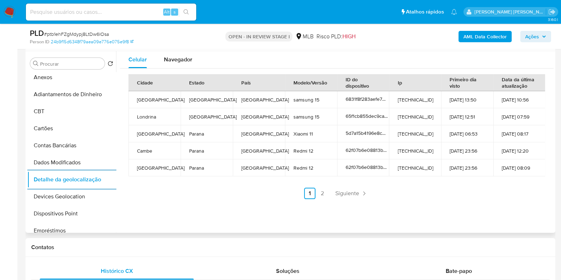
scroll to position [0, 0]
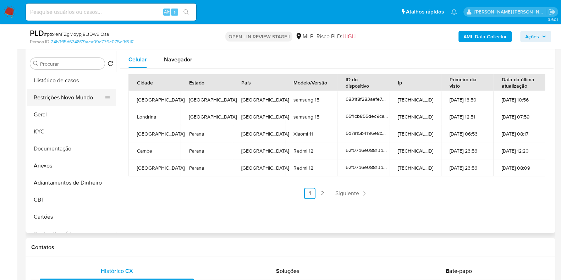
click at [78, 95] on button "Restrições Novo Mundo" at bounding box center [68, 97] width 83 height 17
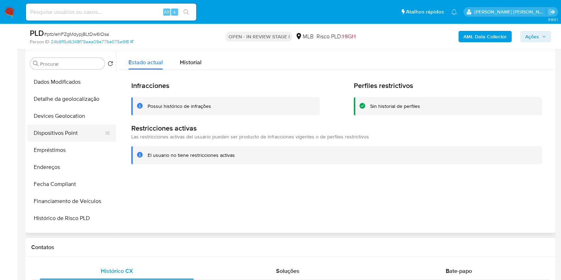
scroll to position [177, 0]
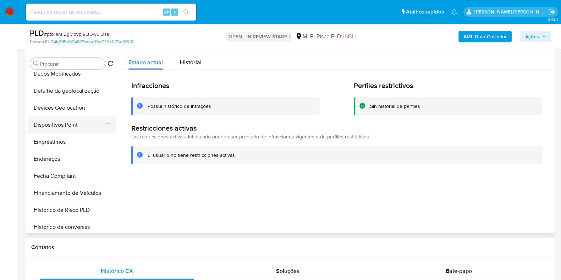
click at [75, 127] on button "Dispositivos Point" at bounding box center [68, 124] width 83 height 17
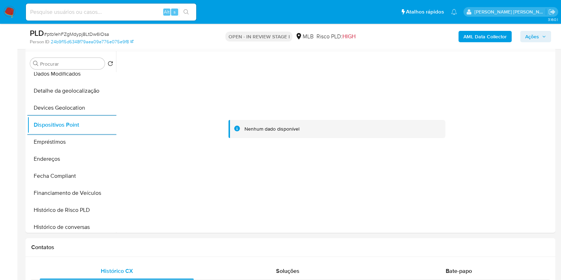
click at [476, 41] on b "AML Data Collector" at bounding box center [485, 36] width 43 height 11
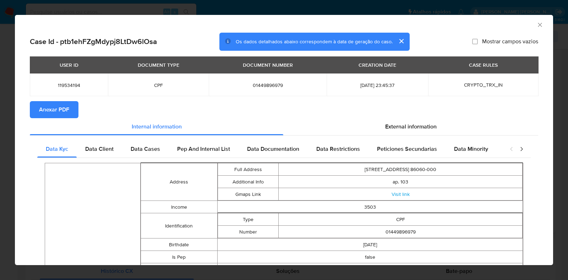
click at [40, 105] on span "Anexar PDF" at bounding box center [54, 110] width 30 height 16
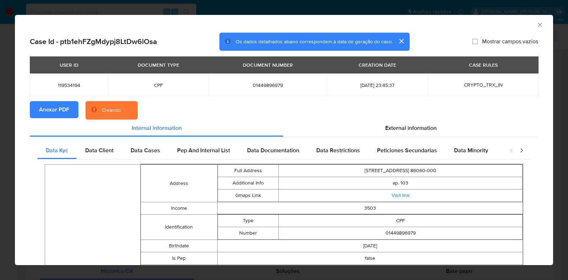
click at [2, 125] on div "AML Data Collector Case Id - ptb1ehFZgMdypj8LtDw6lOsa Os dados detalhados abaix…" at bounding box center [284, 140] width 568 height 280
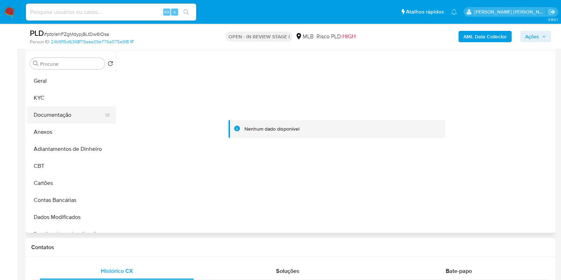
scroll to position [0, 0]
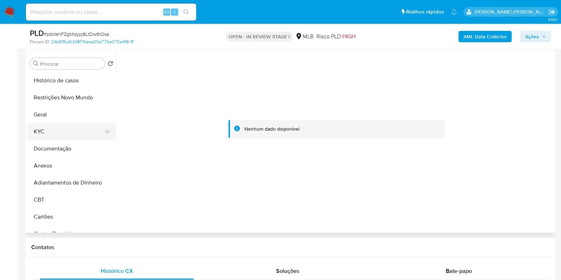
click at [69, 133] on button "KYC" at bounding box center [68, 131] width 83 height 17
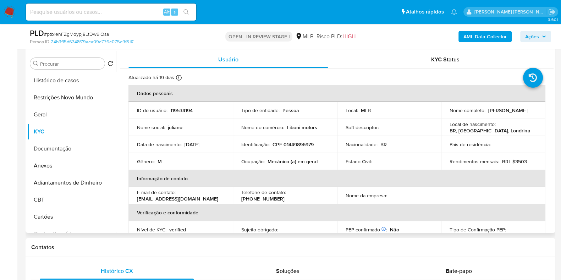
drag, startPoint x: 527, startPoint y: 113, endPoint x: 486, endPoint y: 113, distance: 40.5
click at [486, 113] on div "Nome completo : [PERSON_NAME]" at bounding box center [493, 110] width 87 height 6
copy p "[PERSON_NAME]"
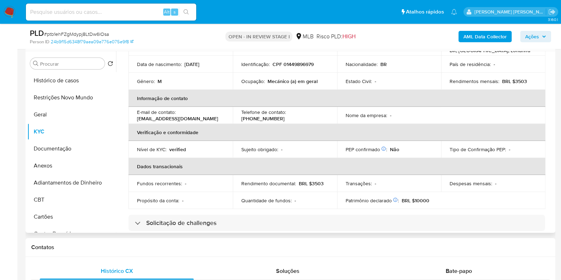
scroll to position [309, 0]
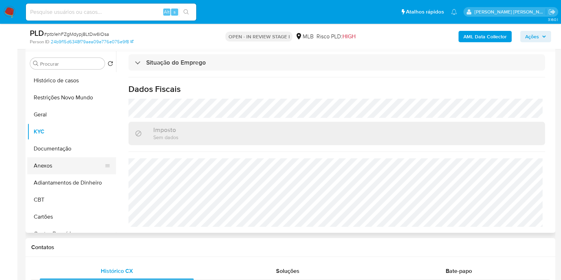
click at [51, 165] on button "Anexos" at bounding box center [68, 165] width 83 height 17
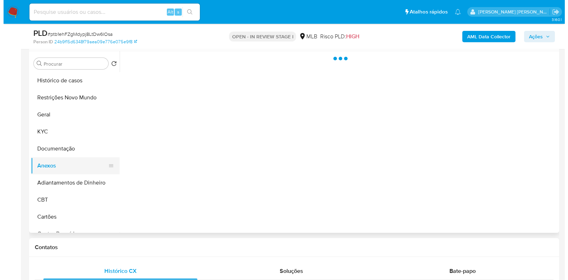
scroll to position [0, 0]
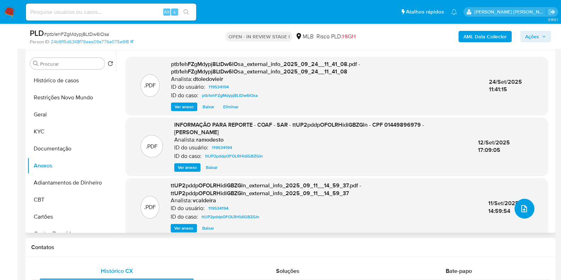
click at [515, 204] on button "upload-file" at bounding box center [525, 209] width 20 height 20
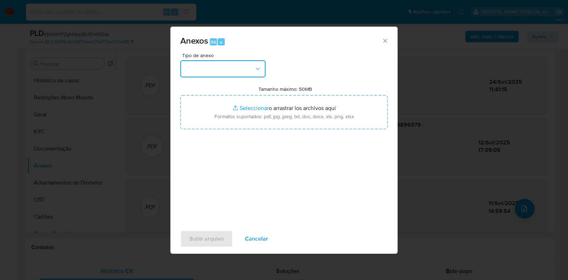
click at [232, 69] on button "button" at bounding box center [222, 68] width 85 height 17
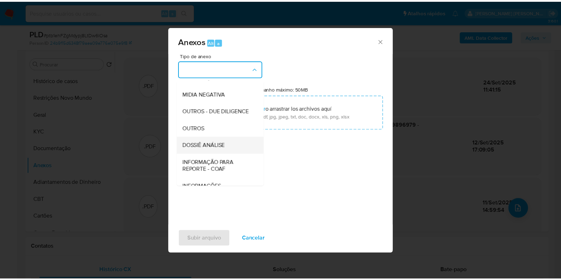
scroll to position [109, 0]
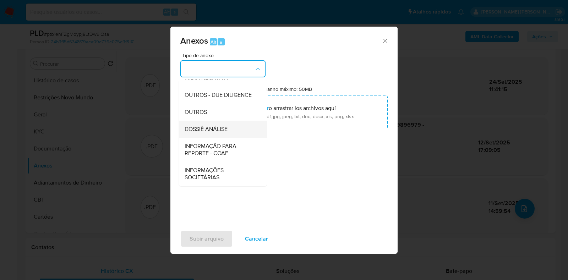
click at [218, 130] on span "DOSSIÊ ANÁLISE" at bounding box center [206, 129] width 43 height 7
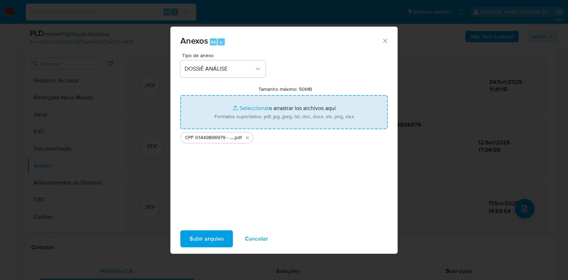
type input "C:\fakepath\Mulan 119534194_2025_09_24_08_44_28.xlsx"
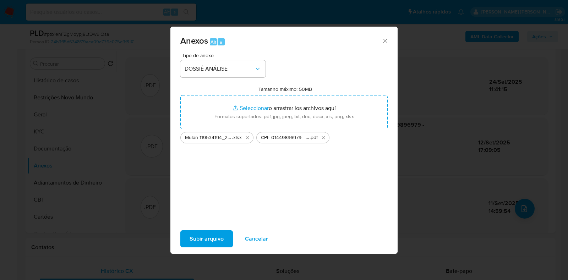
click at [205, 235] on span "Subir arquivo" at bounding box center [207, 239] width 34 height 16
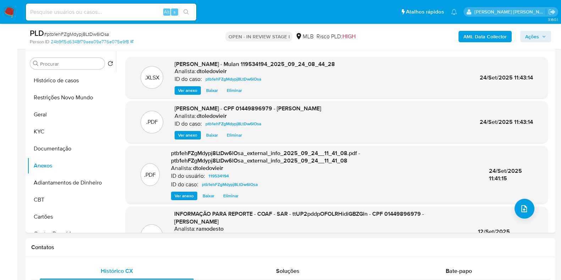
click at [546, 32] on span "Ações" at bounding box center [535, 37] width 21 height 10
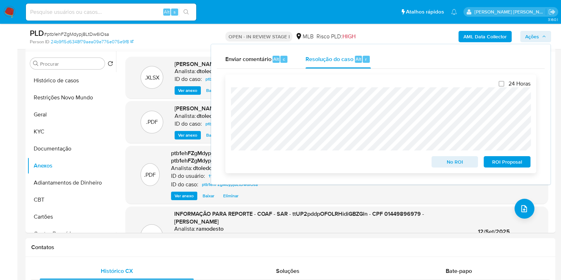
click at [446, 163] on span "No ROI" at bounding box center [455, 162] width 37 height 10
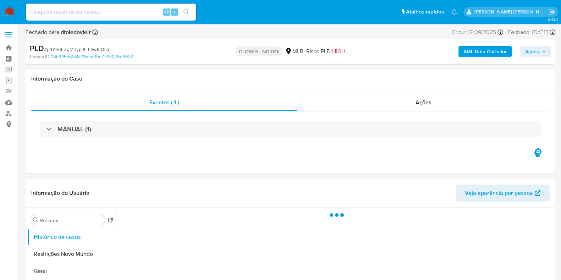
select select "10"
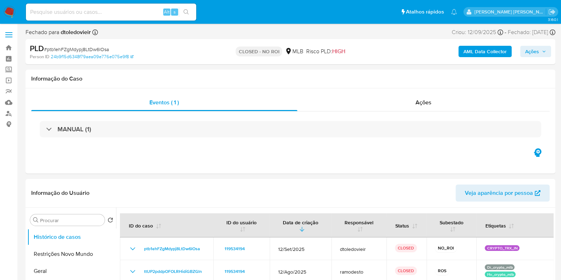
click at [103, 8] on input at bounding box center [111, 11] width 170 height 9
paste input "1775069709"
type input "1775069709"
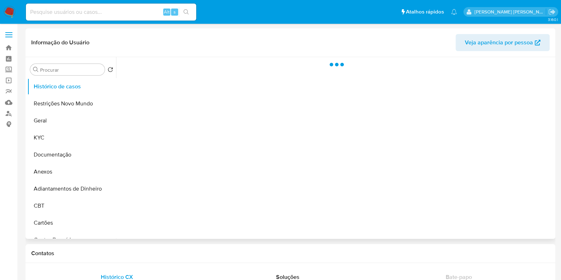
select select "10"
